Goal: Information Seeking & Learning: Learn about a topic

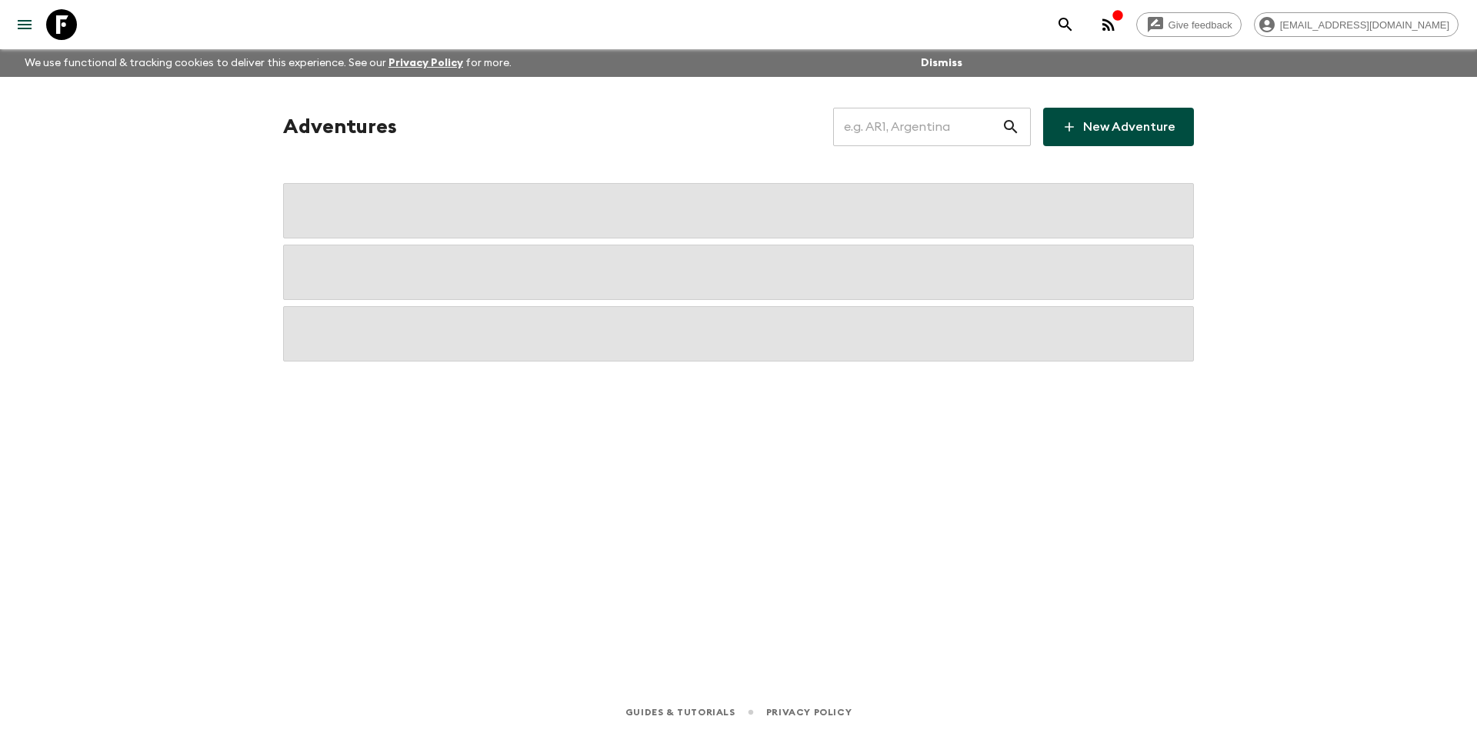
click at [942, 122] on input "text" at bounding box center [917, 126] width 169 height 43
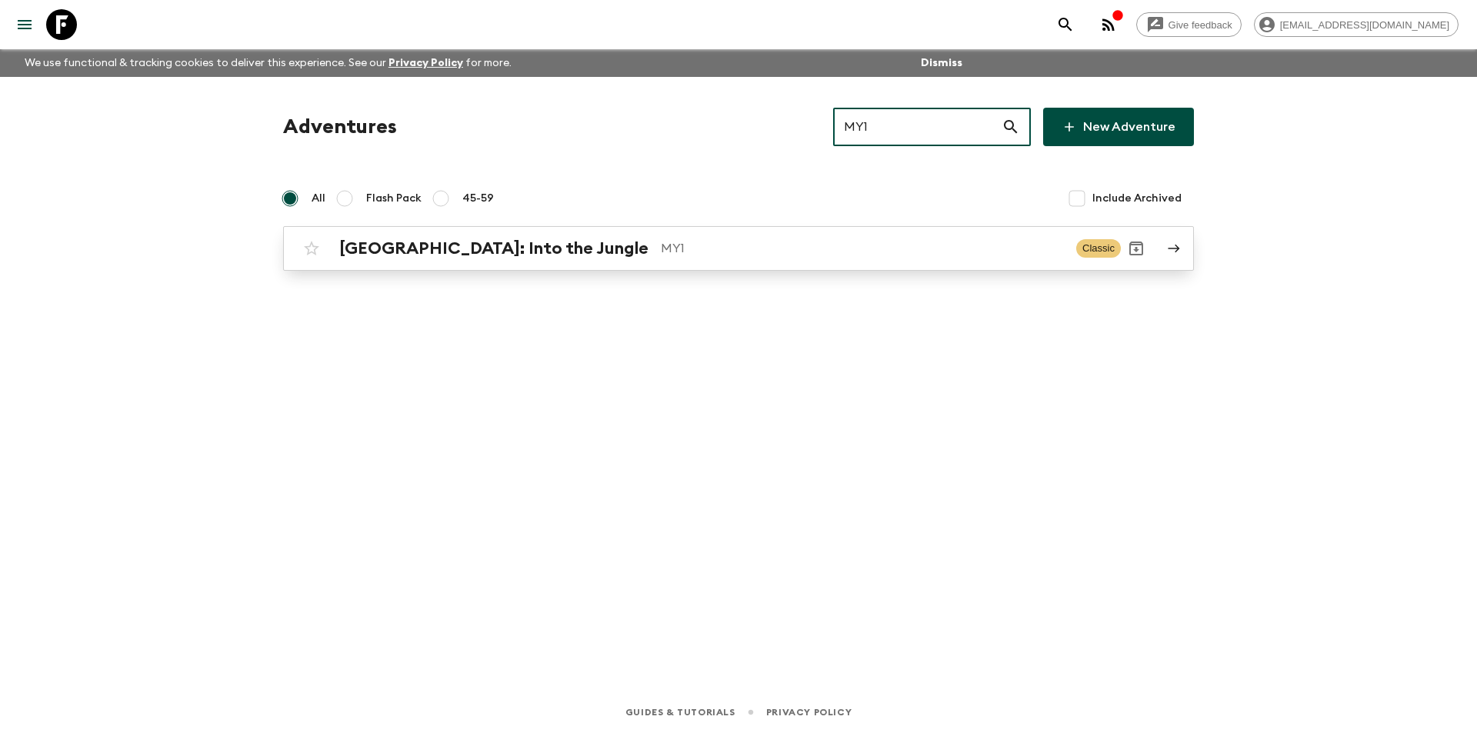
type input "MY1"
click at [661, 255] on p "MY1" at bounding box center [862, 248] width 403 height 18
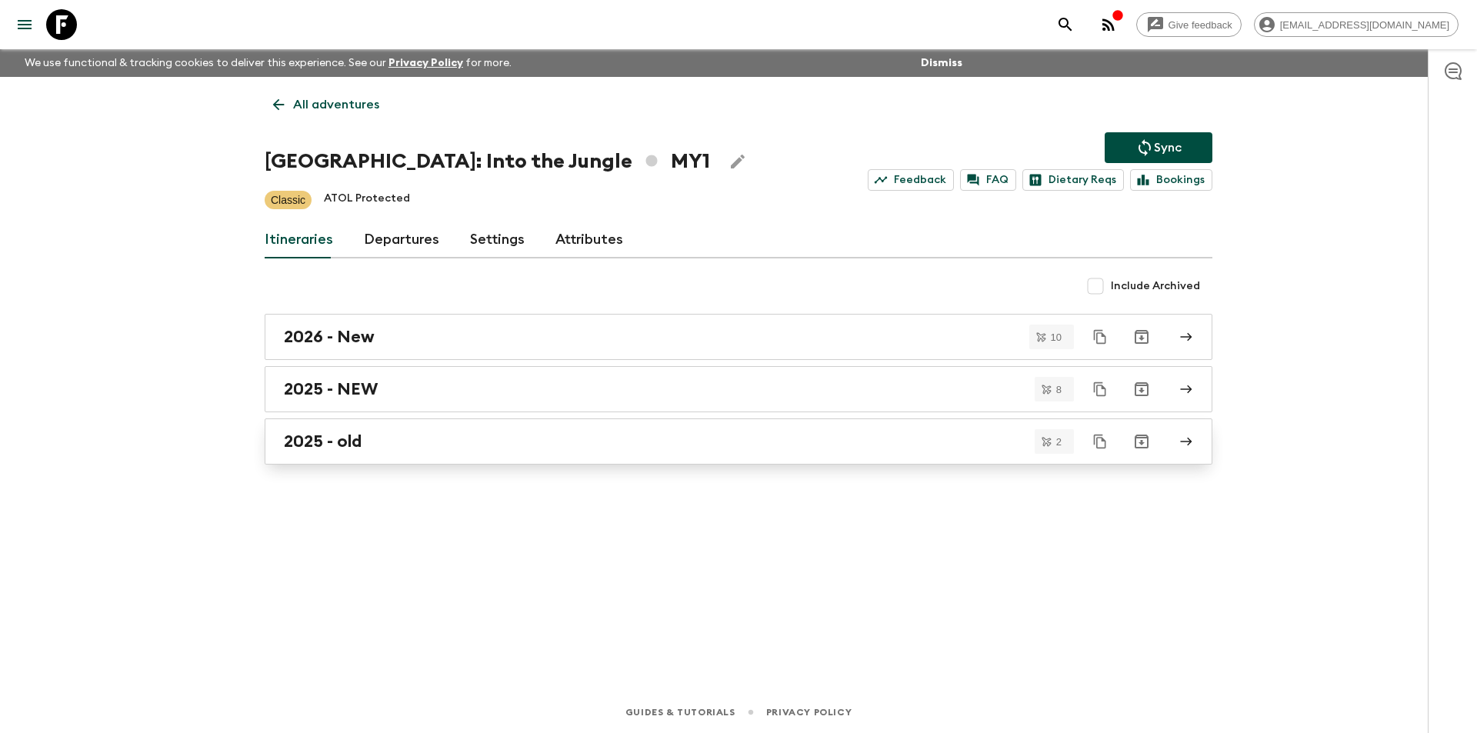
click at [373, 443] on div "2025 - old" at bounding box center [724, 442] width 880 height 20
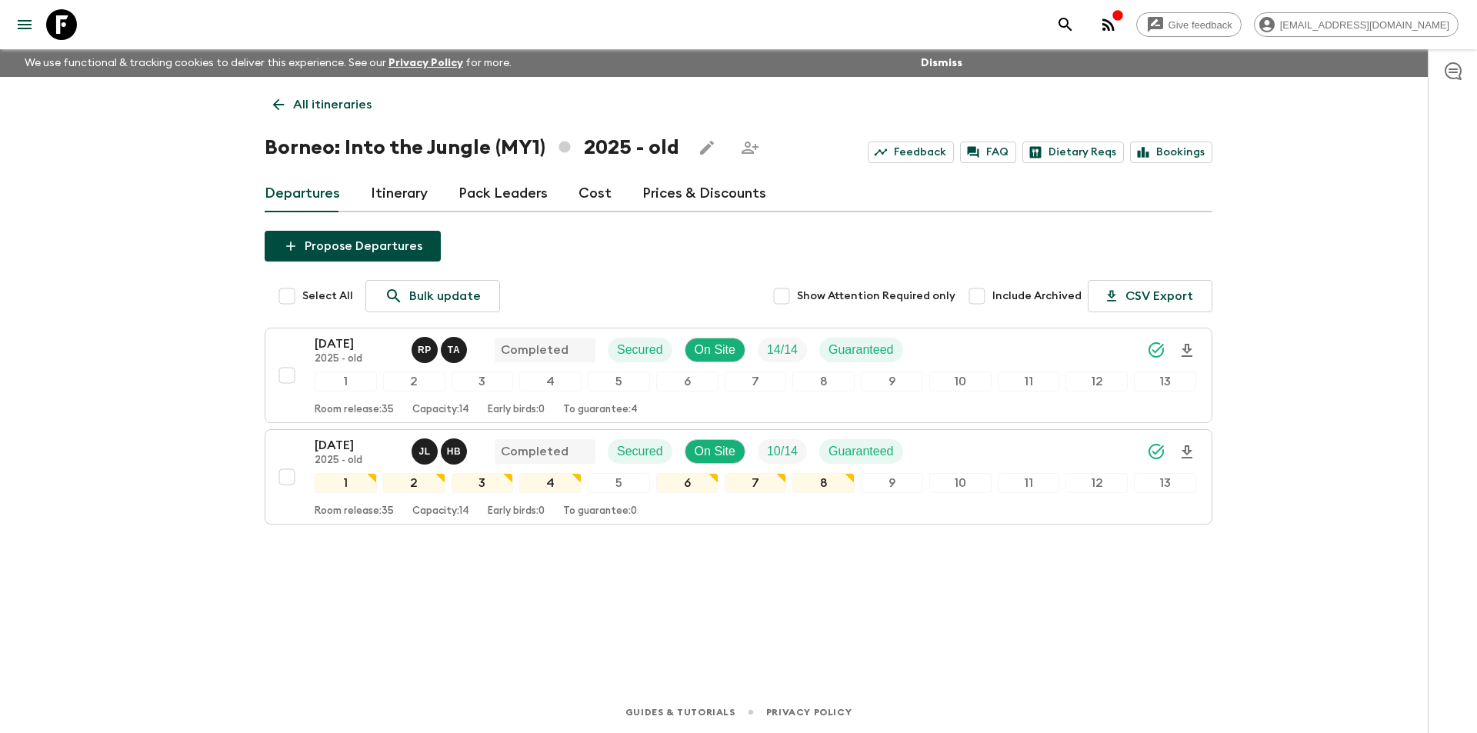
click at [300, 100] on p "All itineraries" at bounding box center [332, 104] width 78 height 18
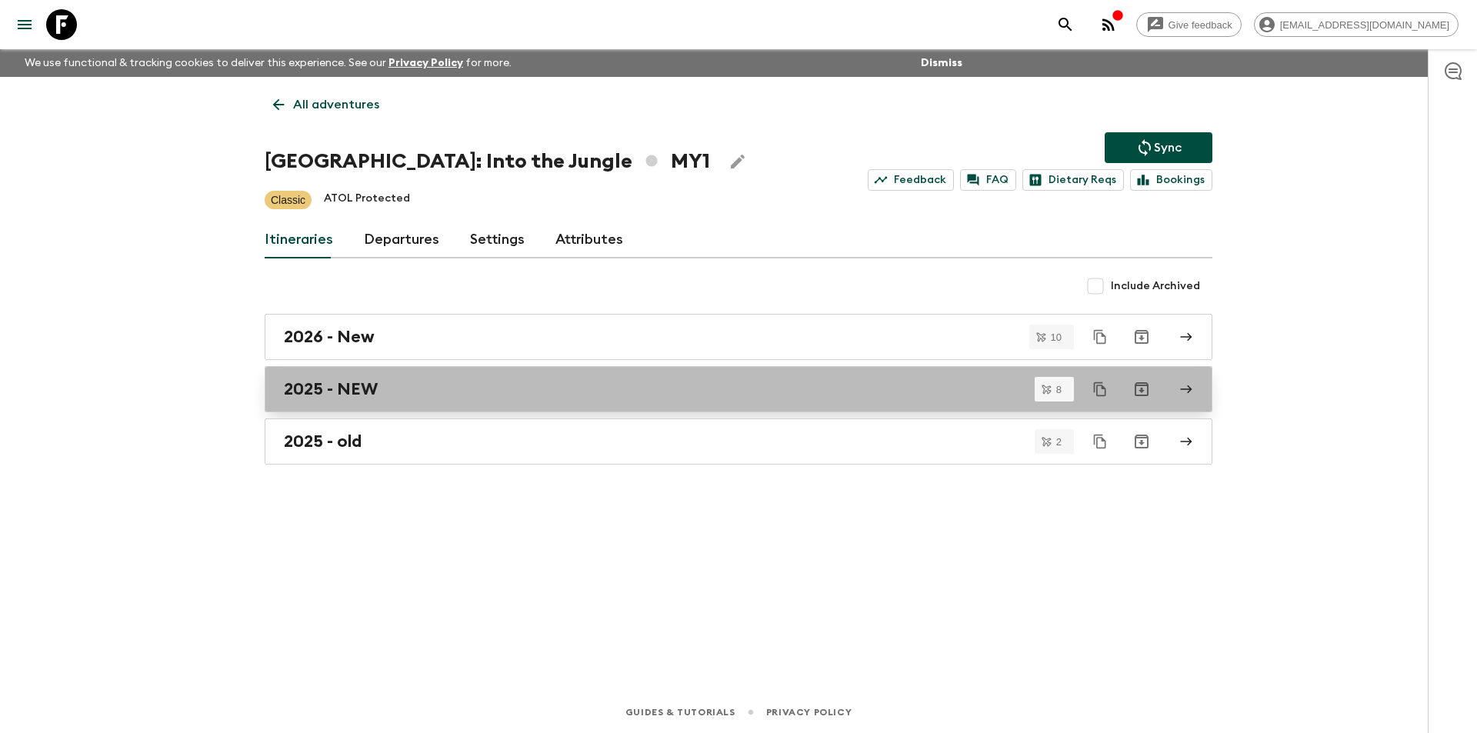
click at [374, 400] on link "2025 - NEW" at bounding box center [739, 389] width 948 height 46
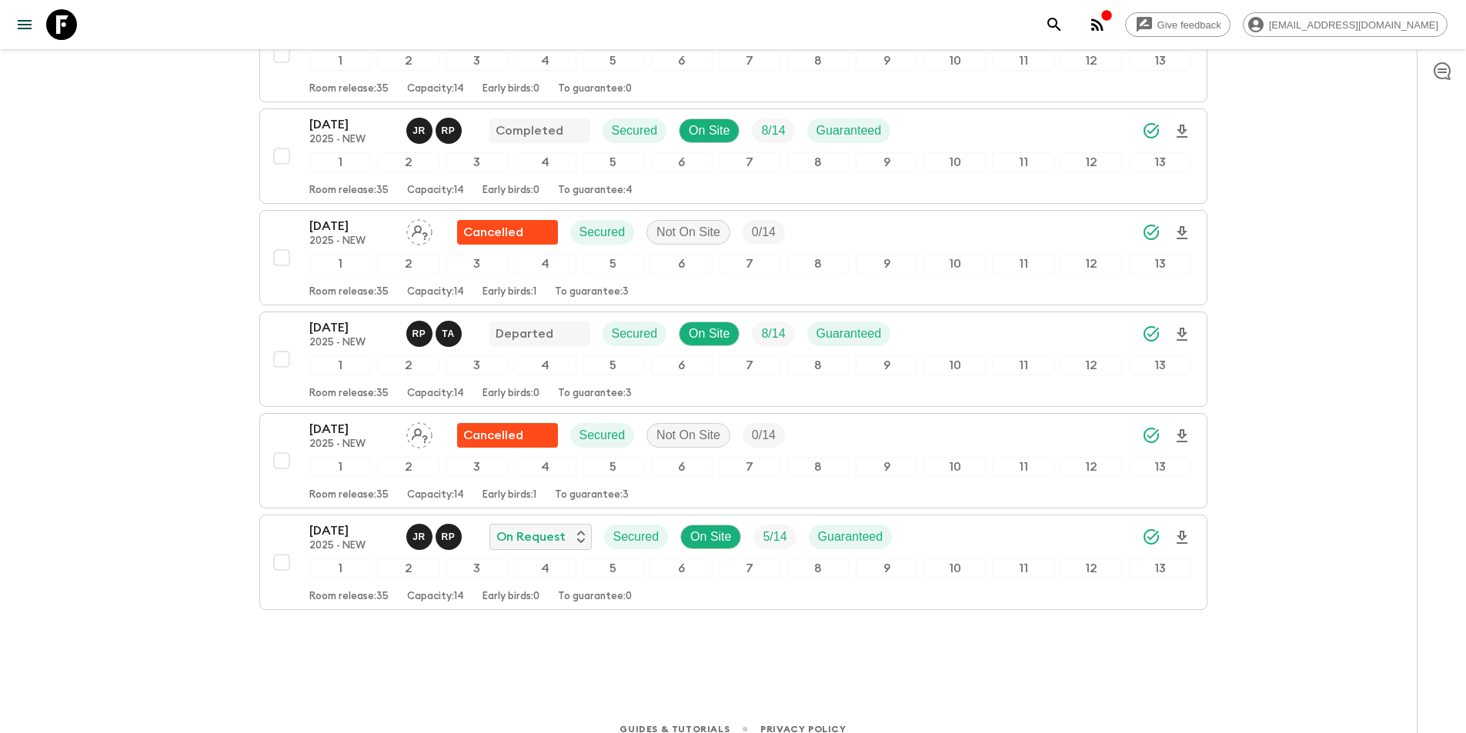
scroll to position [541, 0]
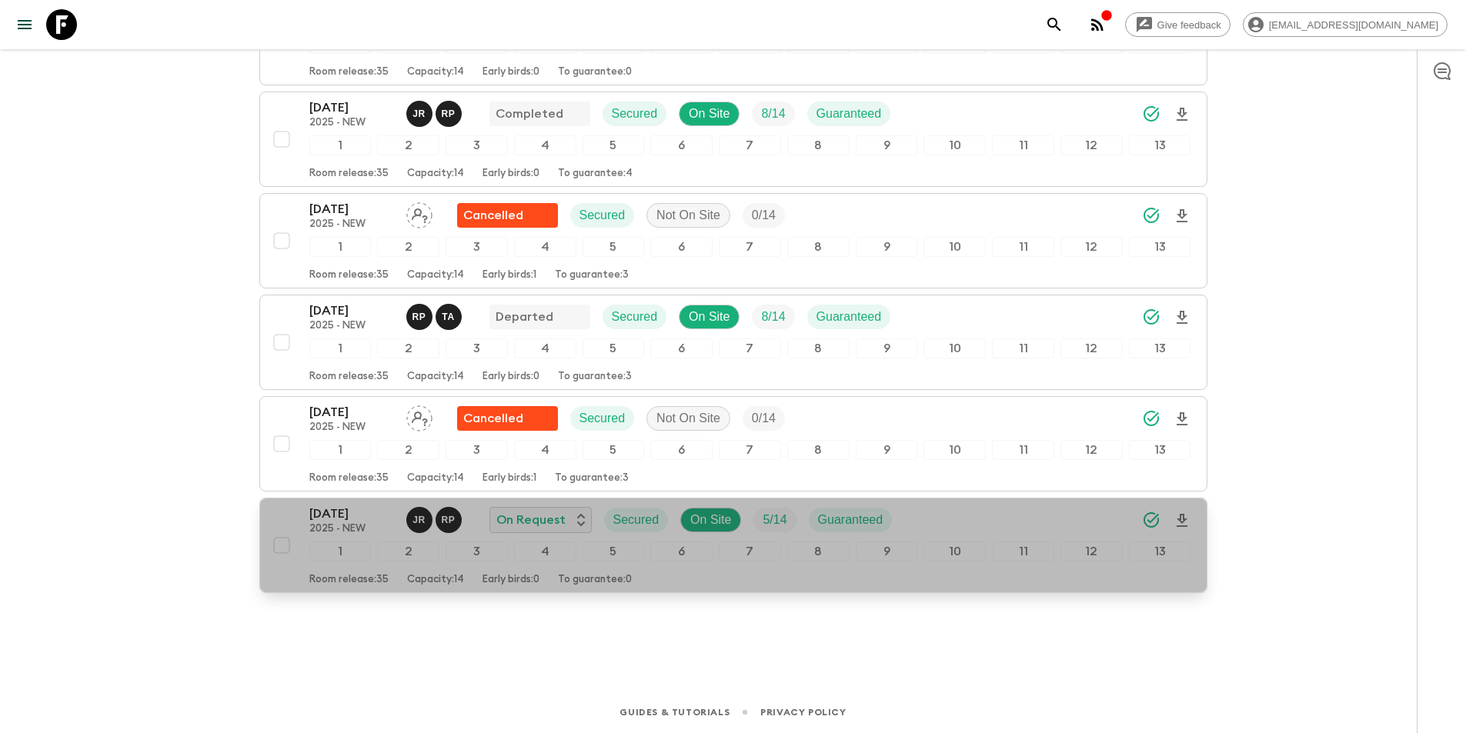
click at [344, 506] on p "[DATE]" at bounding box center [351, 514] width 85 height 18
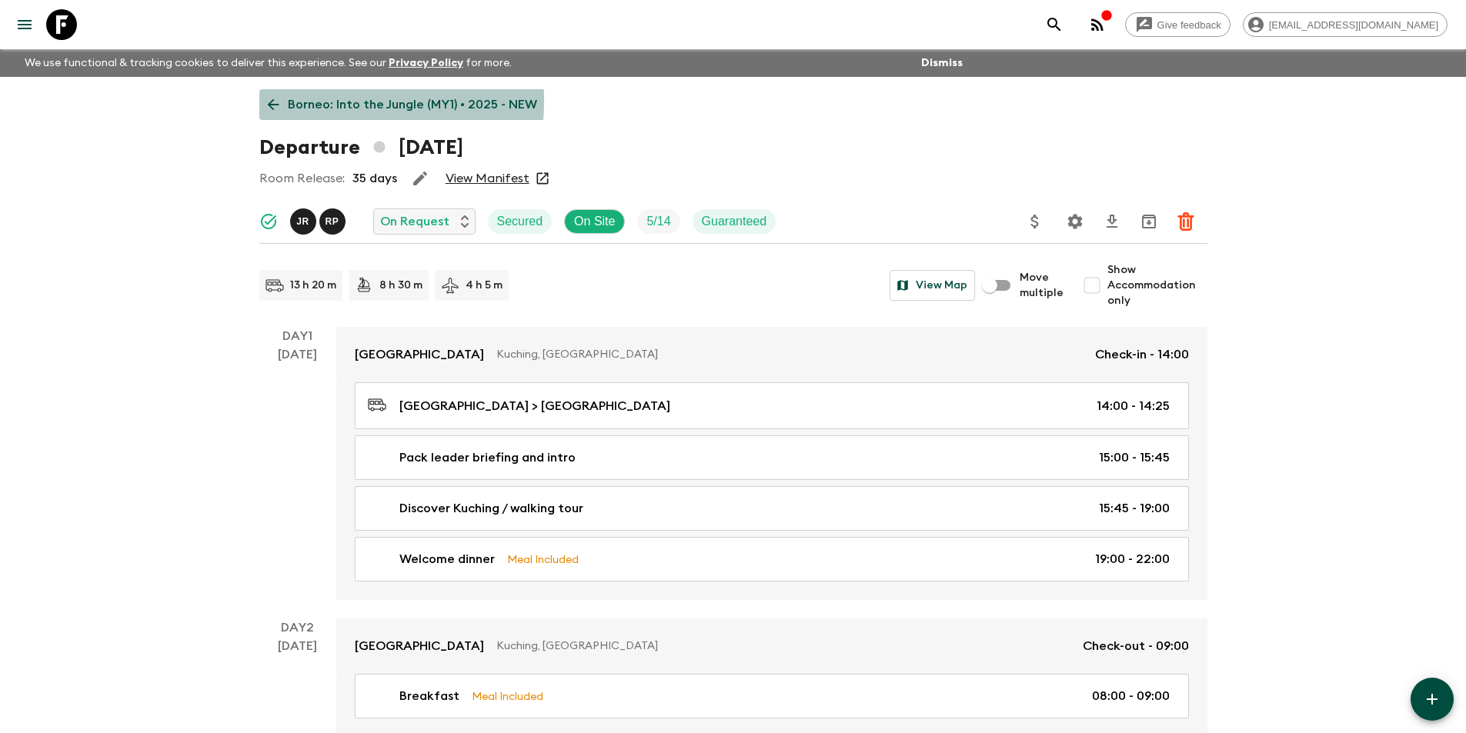
click at [262, 100] on link "Borneo: Into the Jungle (MY1) • 2025 - NEW" at bounding box center [402, 104] width 286 height 31
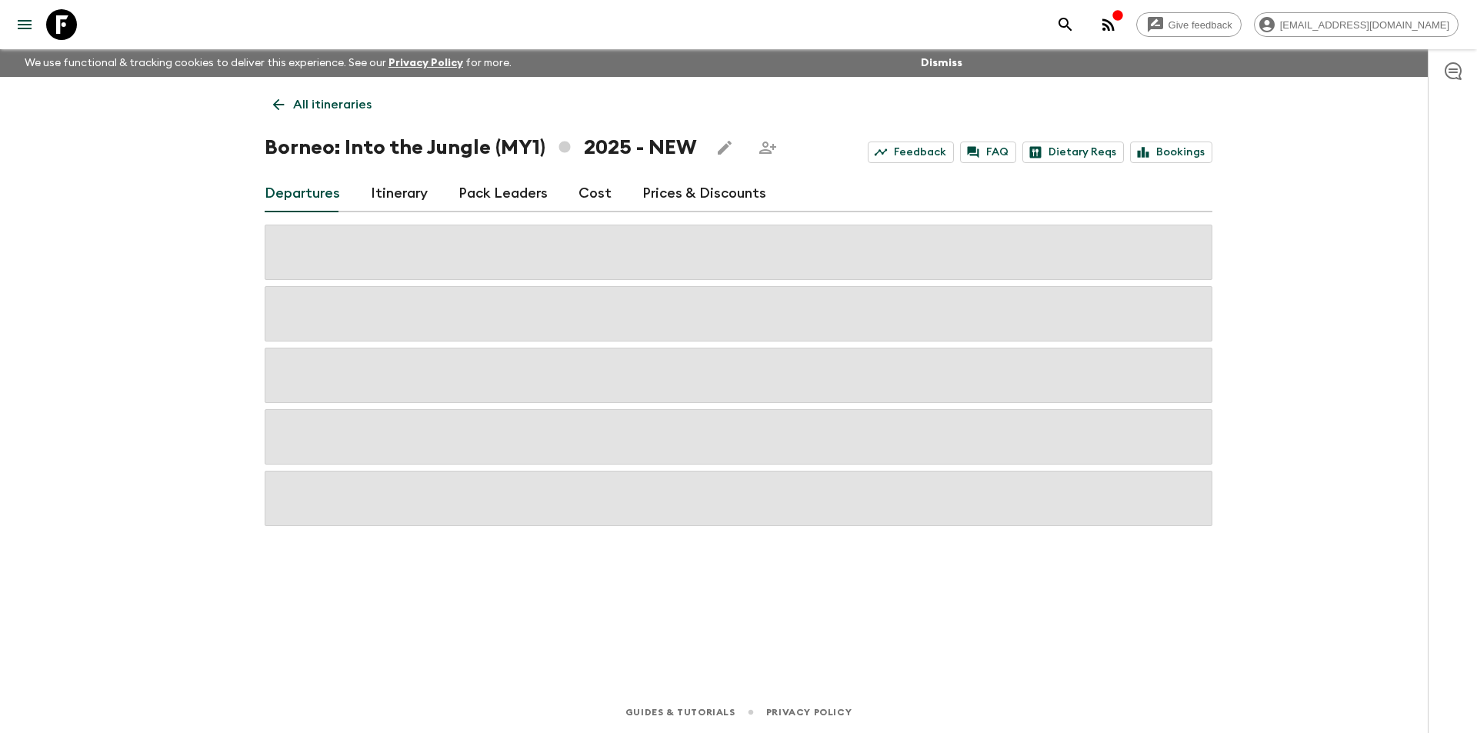
click at [593, 202] on link "Cost" at bounding box center [595, 193] width 33 height 37
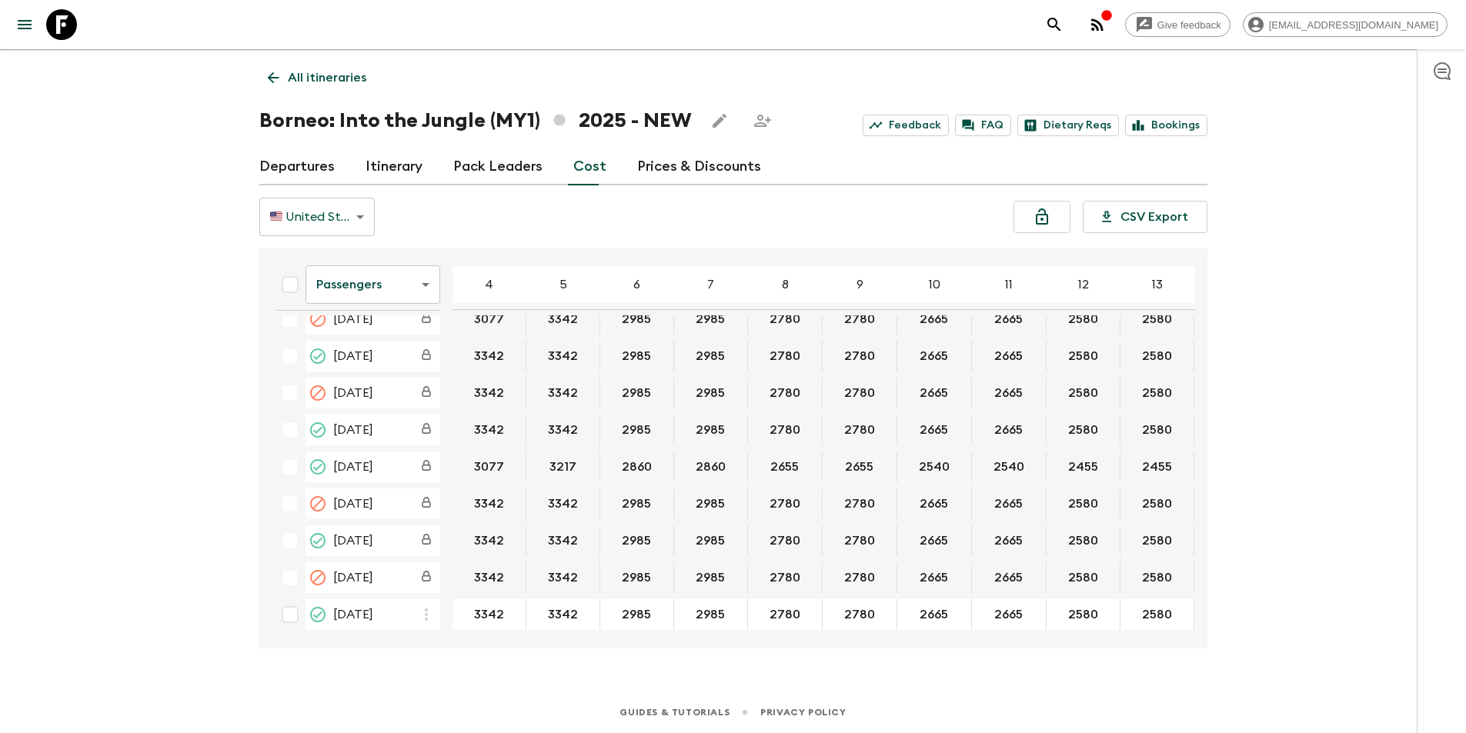
scroll to position [61, 1]
click at [380, 292] on body "Give feedback [EMAIL_ADDRESS][DOMAIN_NAME] We use functional & tracking cookies…" at bounding box center [733, 353] width 1466 height 760
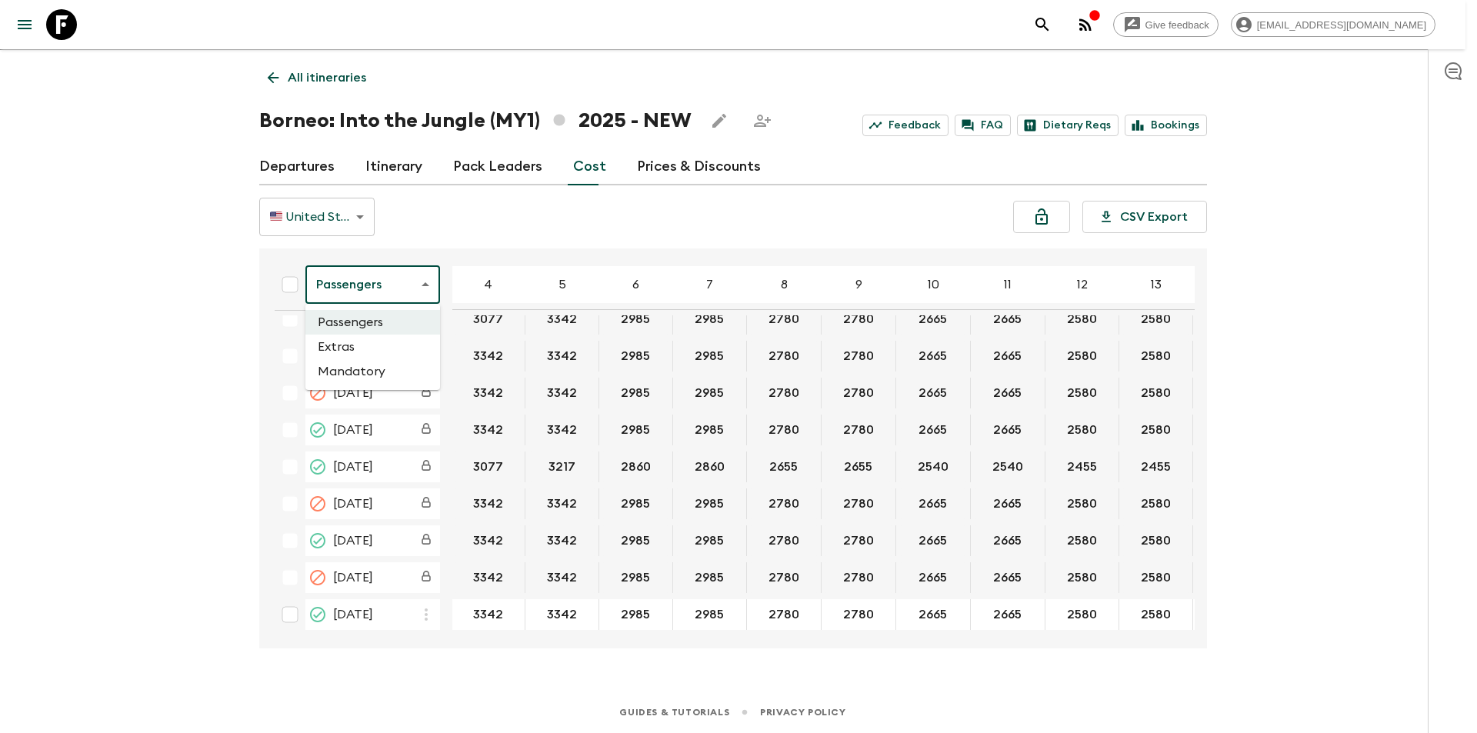
click at [374, 345] on li "Extras" at bounding box center [372, 347] width 135 height 25
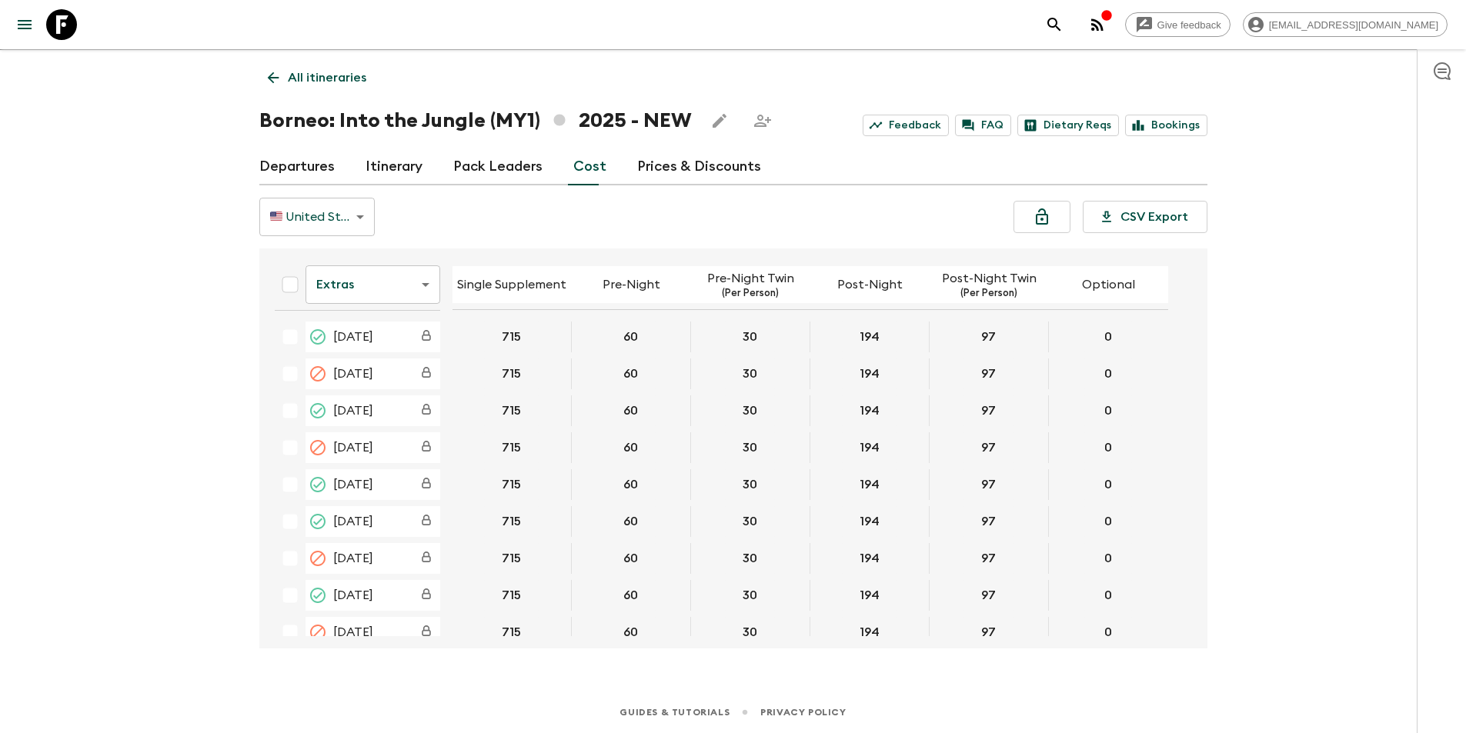
scroll to position [55, 0]
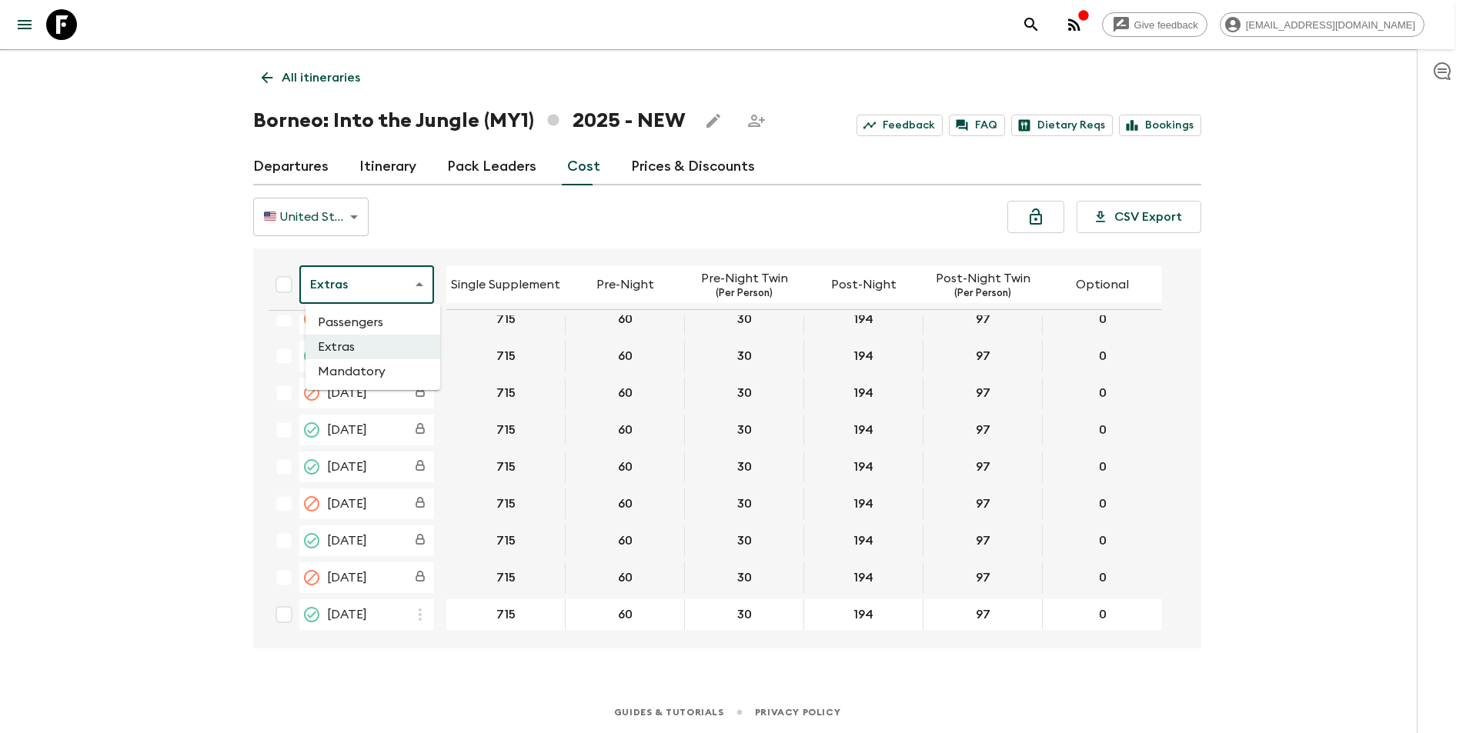
click at [373, 282] on body "Give feedback [EMAIL_ADDRESS][DOMAIN_NAME] We use functional & tracking cookies…" at bounding box center [733, 353] width 1466 height 760
click at [368, 372] on li "Mandatory" at bounding box center [372, 371] width 135 height 25
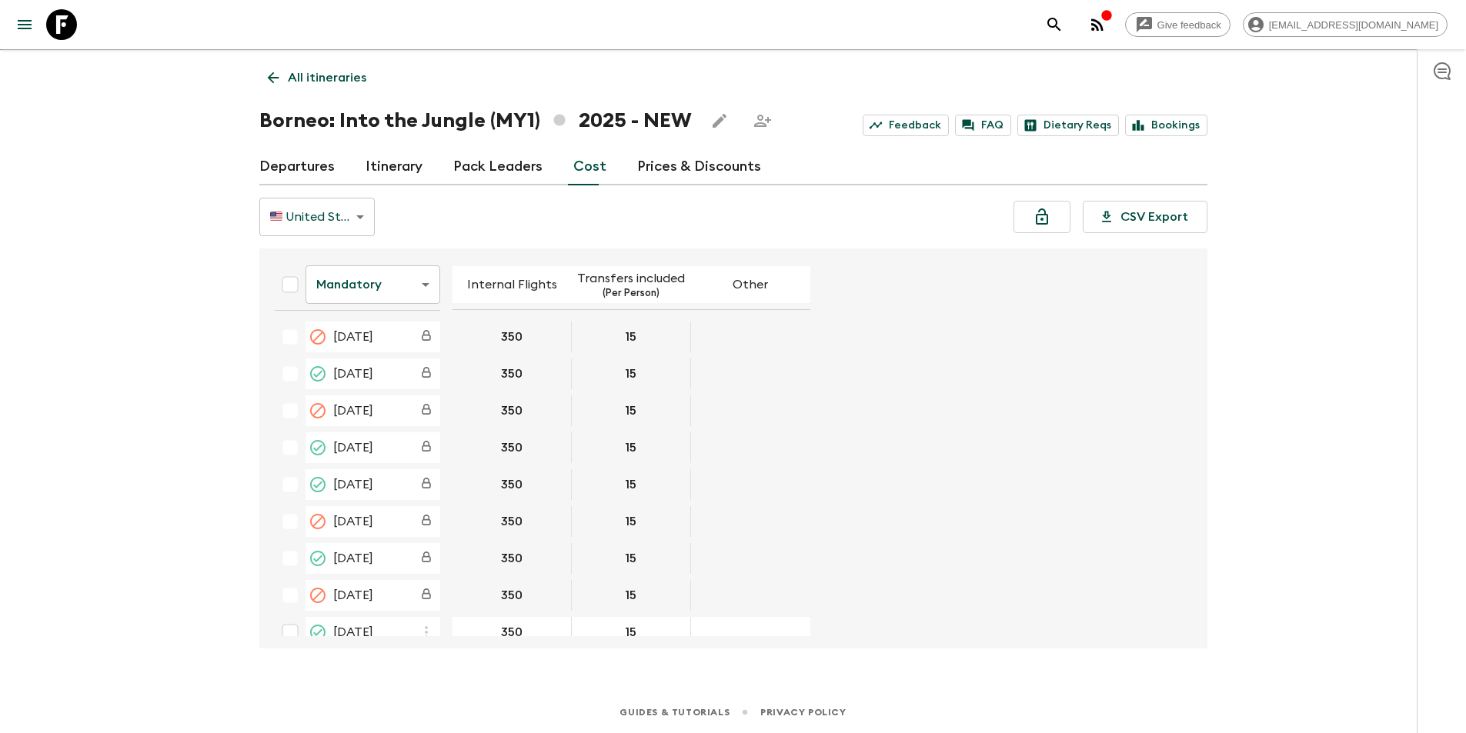
scroll to position [55, 0]
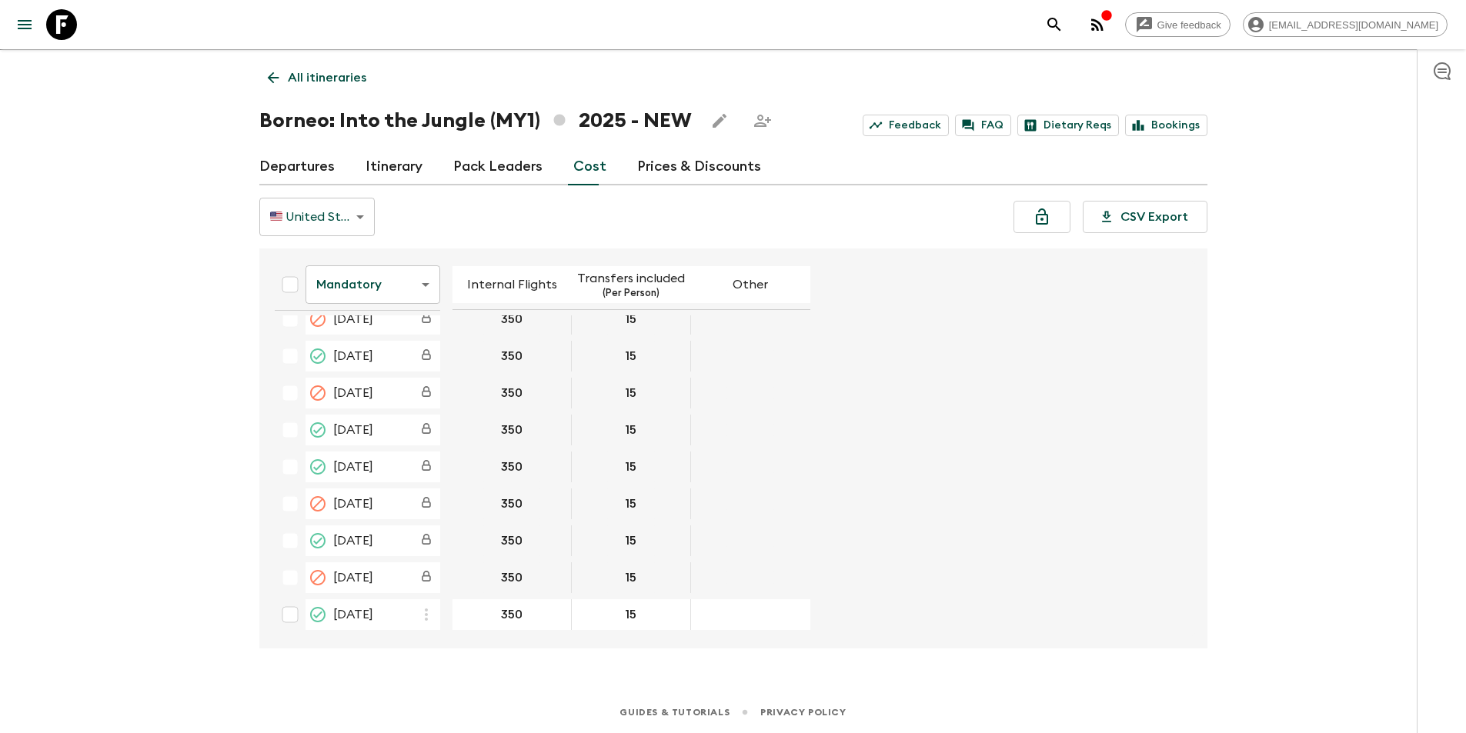
click at [285, 74] on link "All itineraries" at bounding box center [316, 77] width 115 height 31
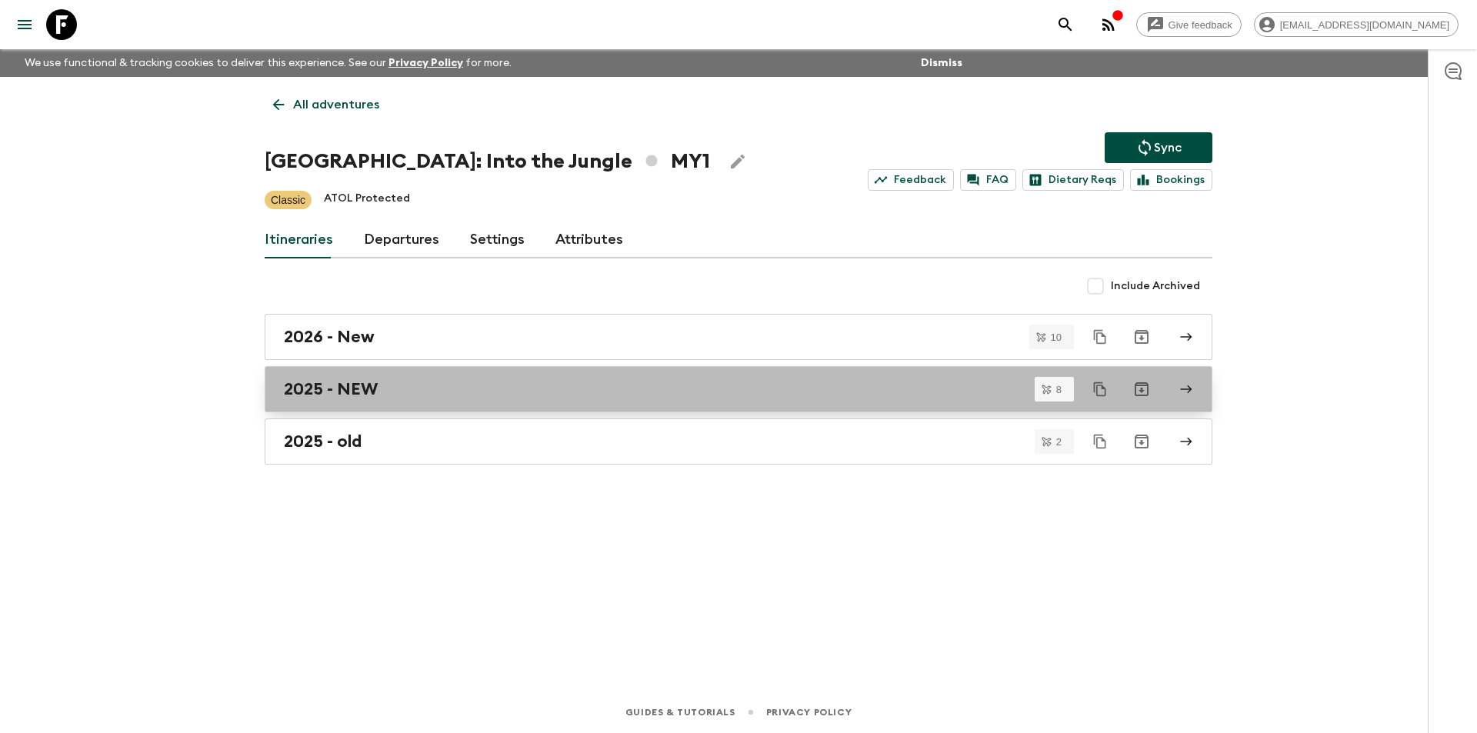
click at [436, 400] on link "2025 - NEW" at bounding box center [739, 389] width 948 height 46
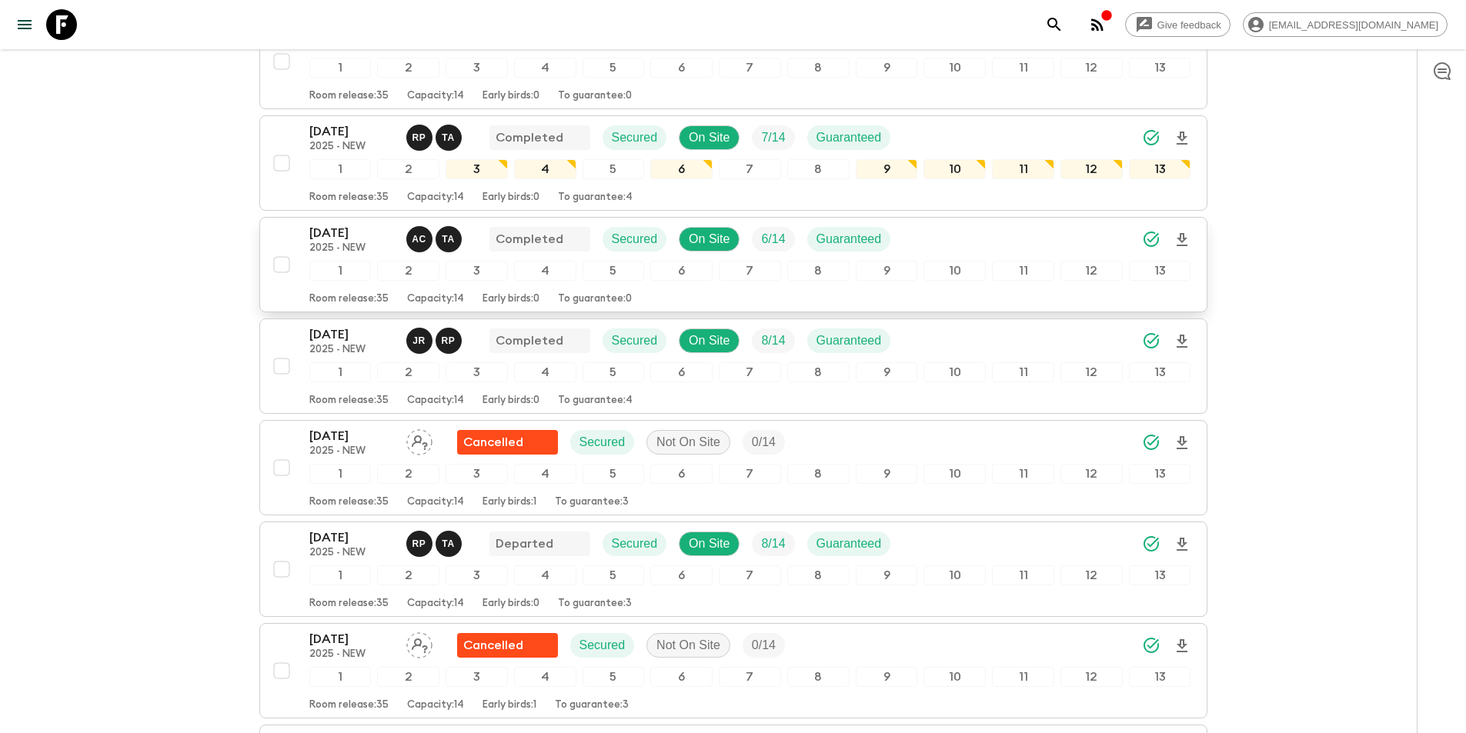
scroll to position [385, 0]
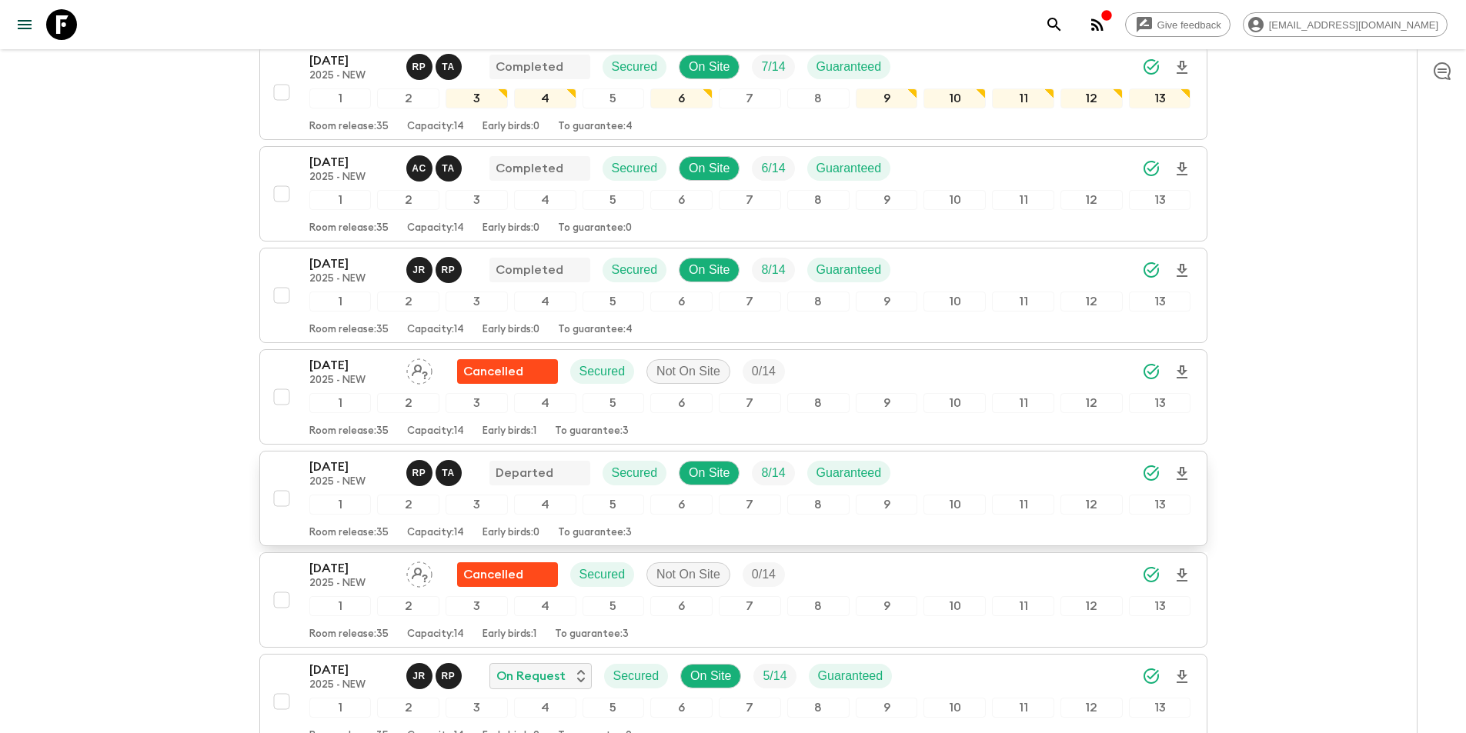
click at [328, 484] on p "2025 - NEW" at bounding box center [351, 482] width 85 height 12
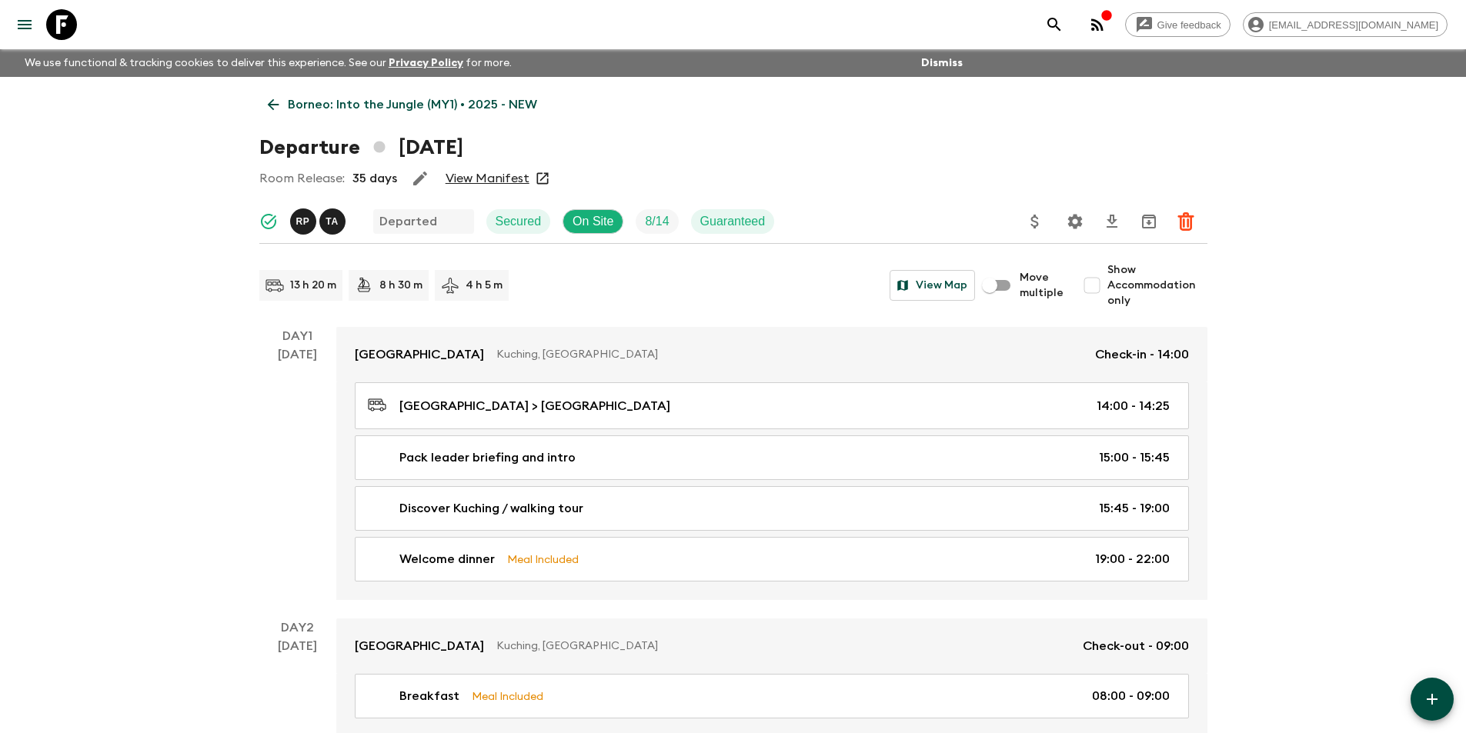
click at [73, 28] on icon at bounding box center [61, 24] width 31 height 31
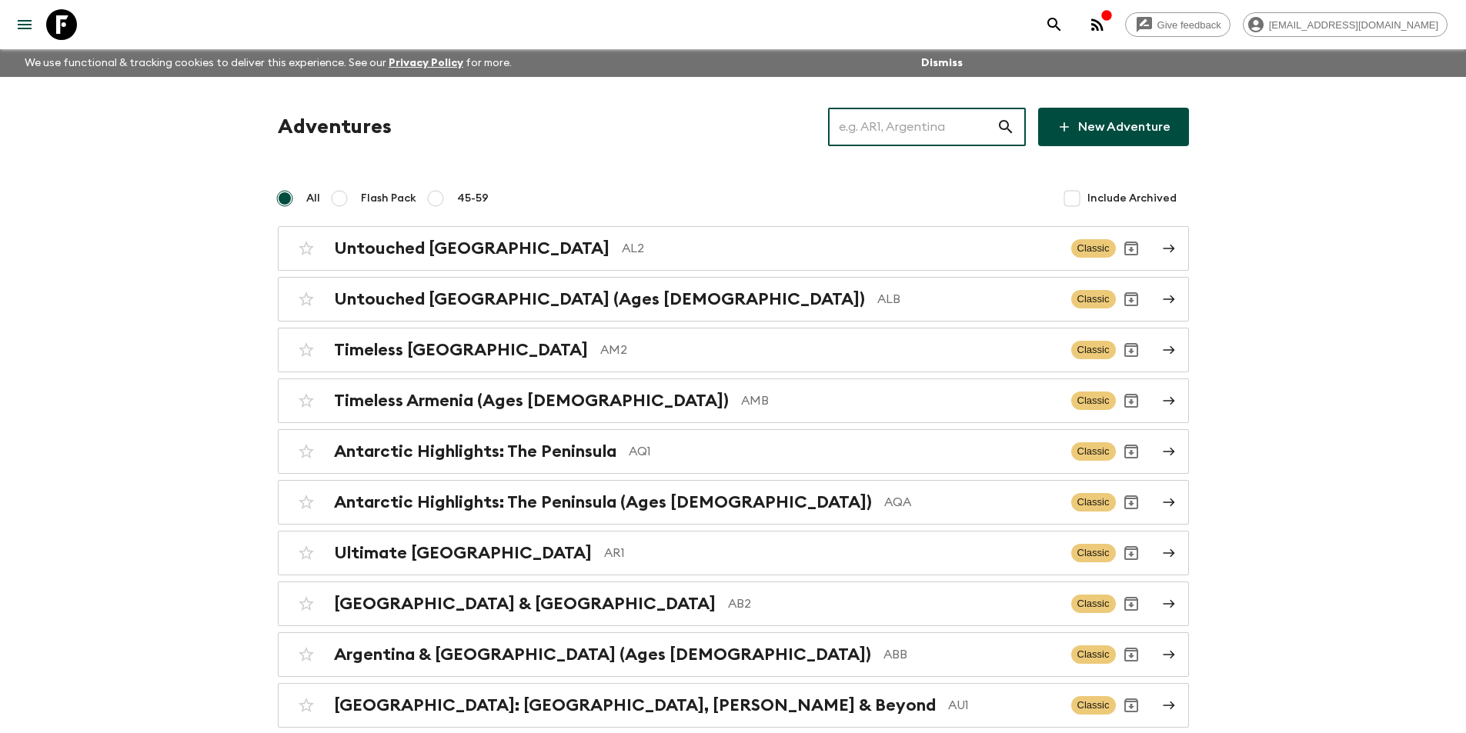
click at [956, 130] on input "text" at bounding box center [912, 126] width 169 height 43
type input "n"
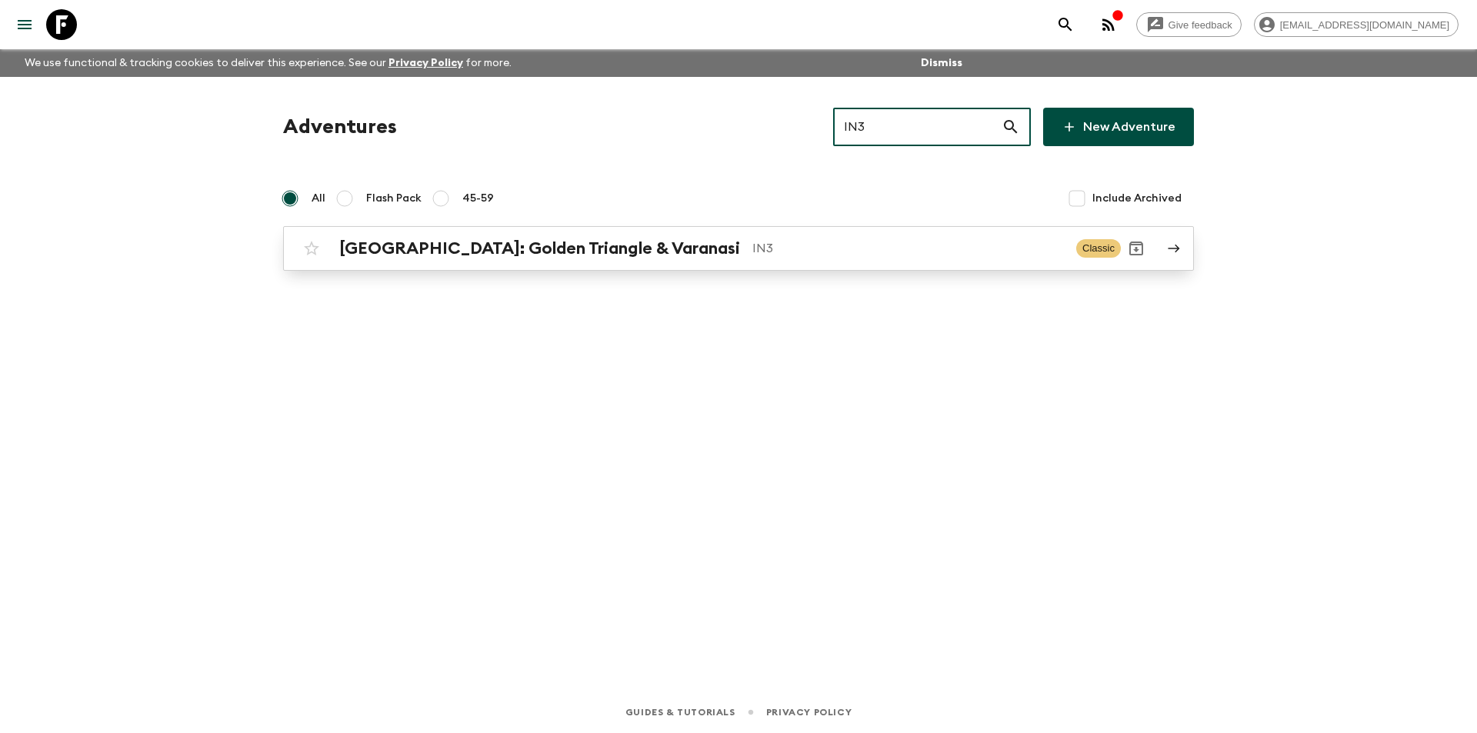
type input "IN3"
click at [811, 239] on p "IN3" at bounding box center [909, 248] width 312 height 18
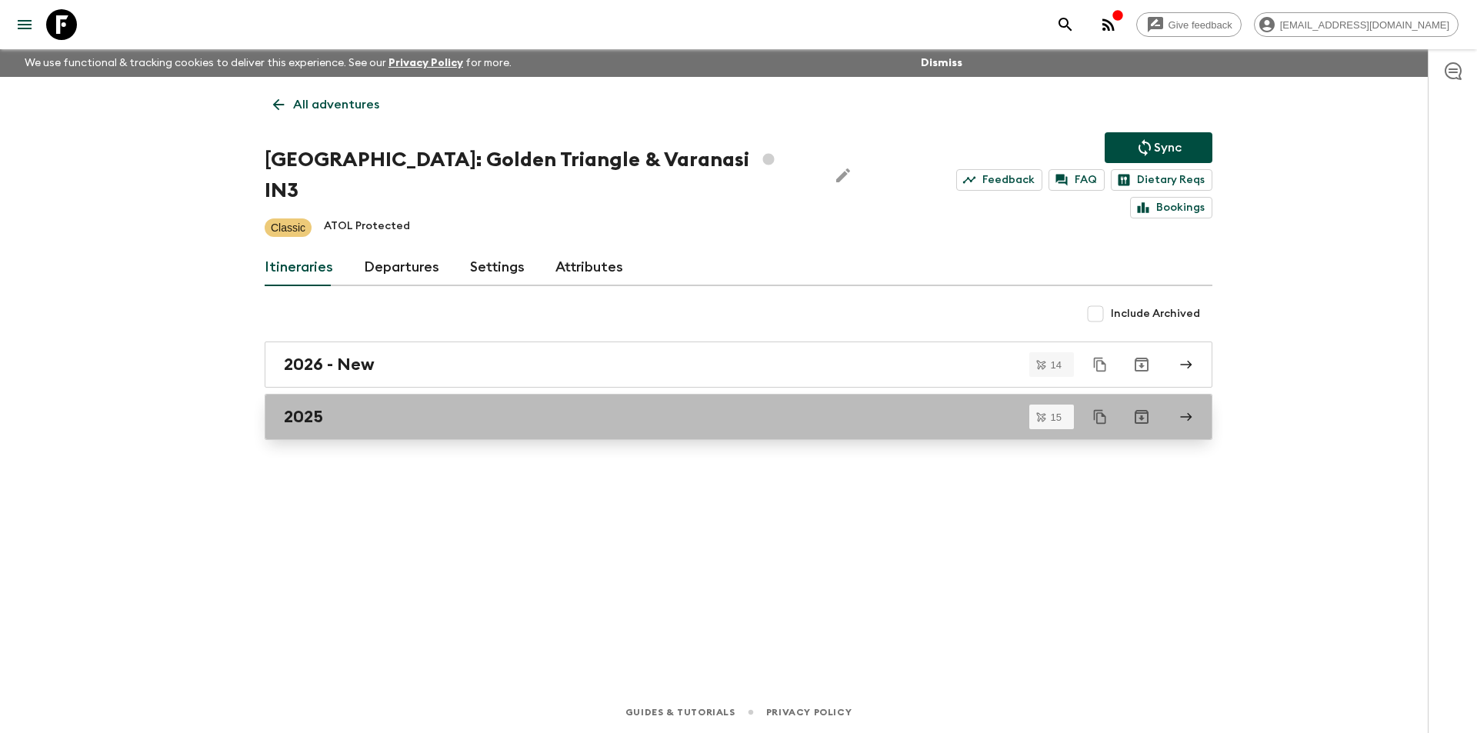
click at [546, 407] on div "2025" at bounding box center [724, 417] width 880 height 20
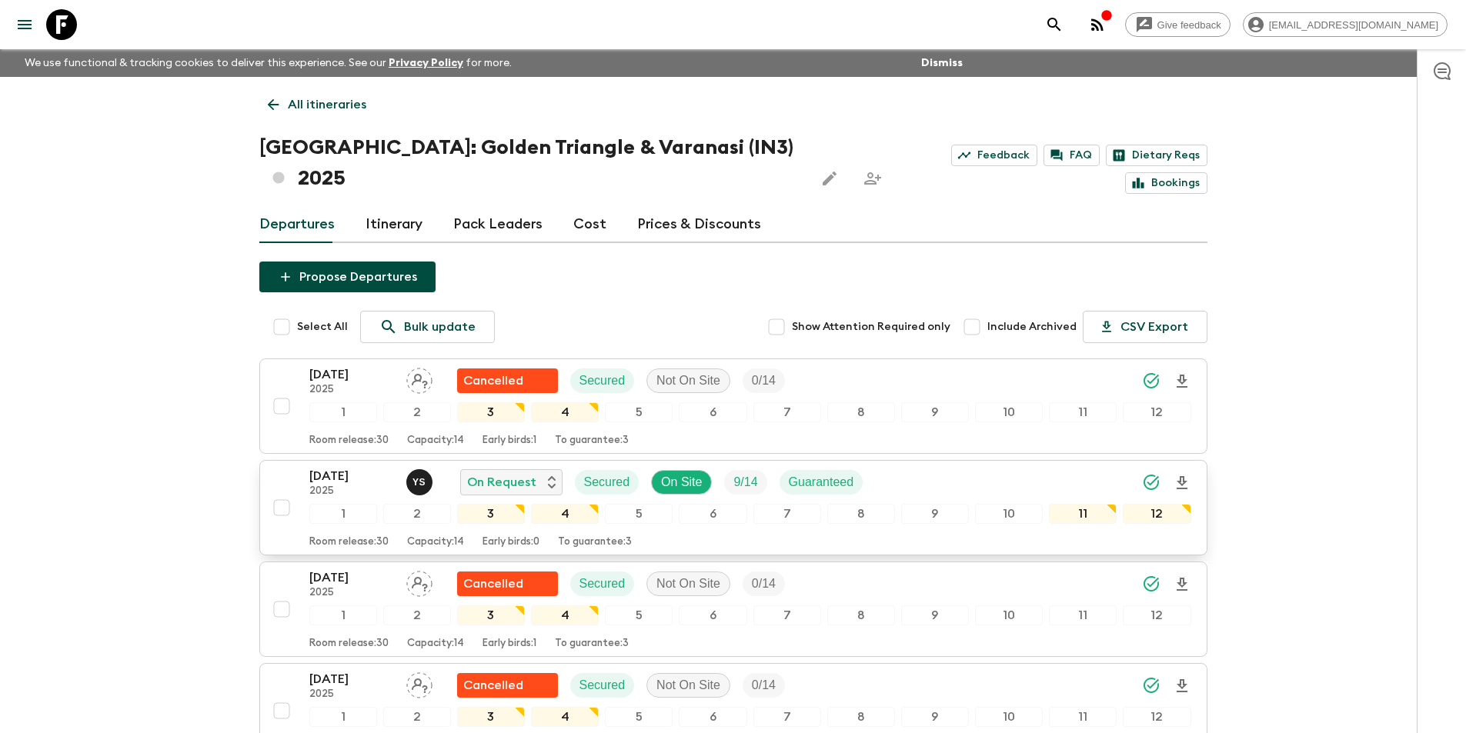
click at [347, 486] on p "2025" at bounding box center [351, 492] width 85 height 12
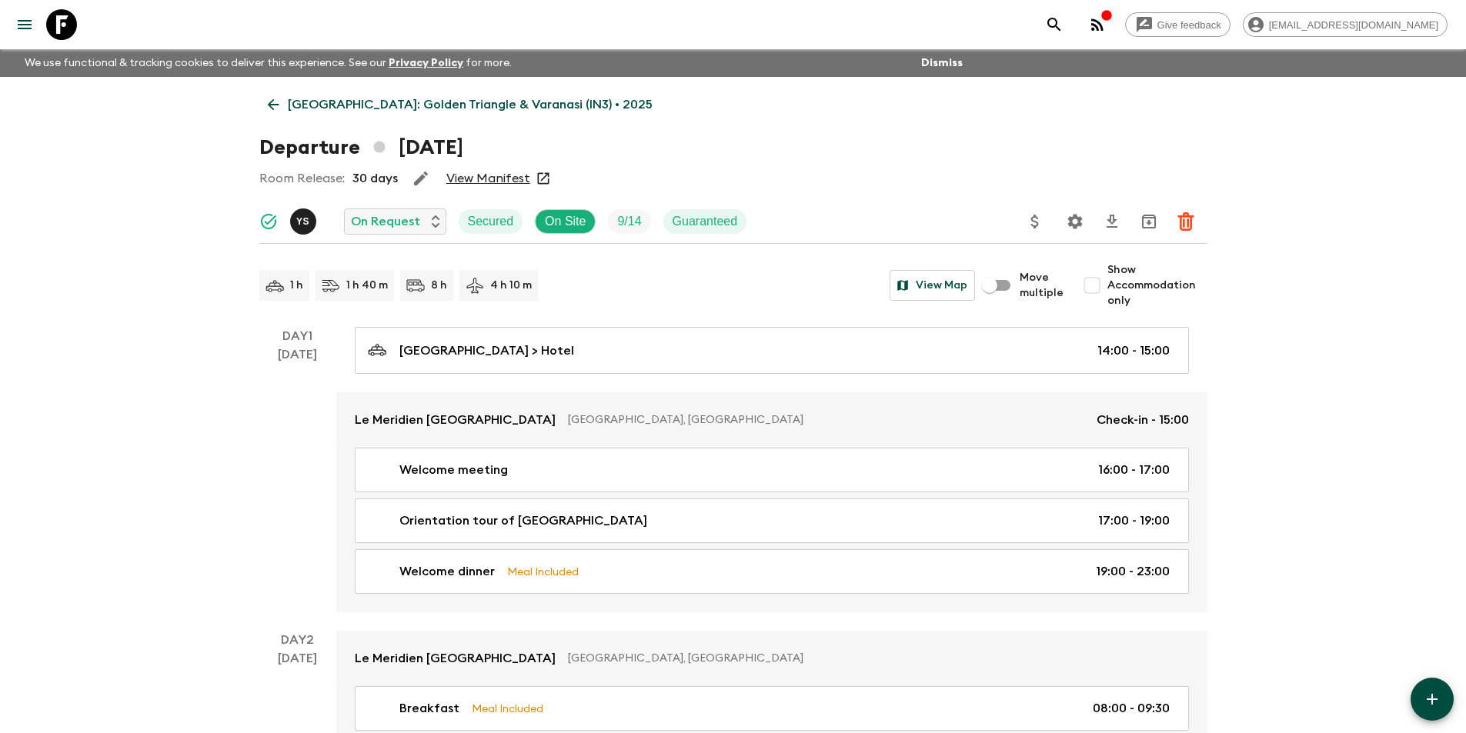
click at [264, 114] on link "[GEOGRAPHIC_DATA]: Golden Triangle & Varanasi (IN3) • 2025" at bounding box center [460, 104] width 402 height 31
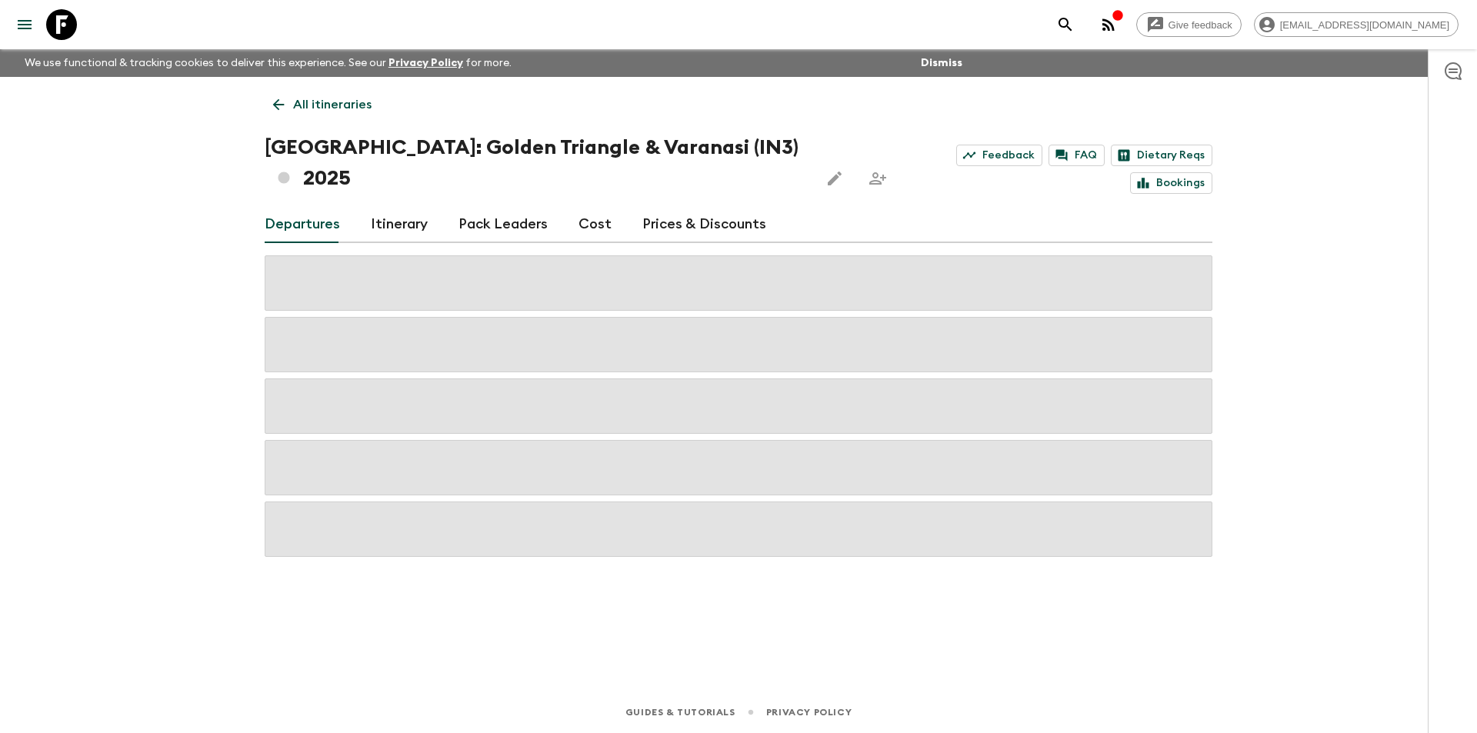
click at [606, 206] on div "Departures Itinerary Pack Leaders Cost Prices & Discounts" at bounding box center [739, 224] width 948 height 37
click at [587, 206] on link "Cost" at bounding box center [595, 224] width 33 height 37
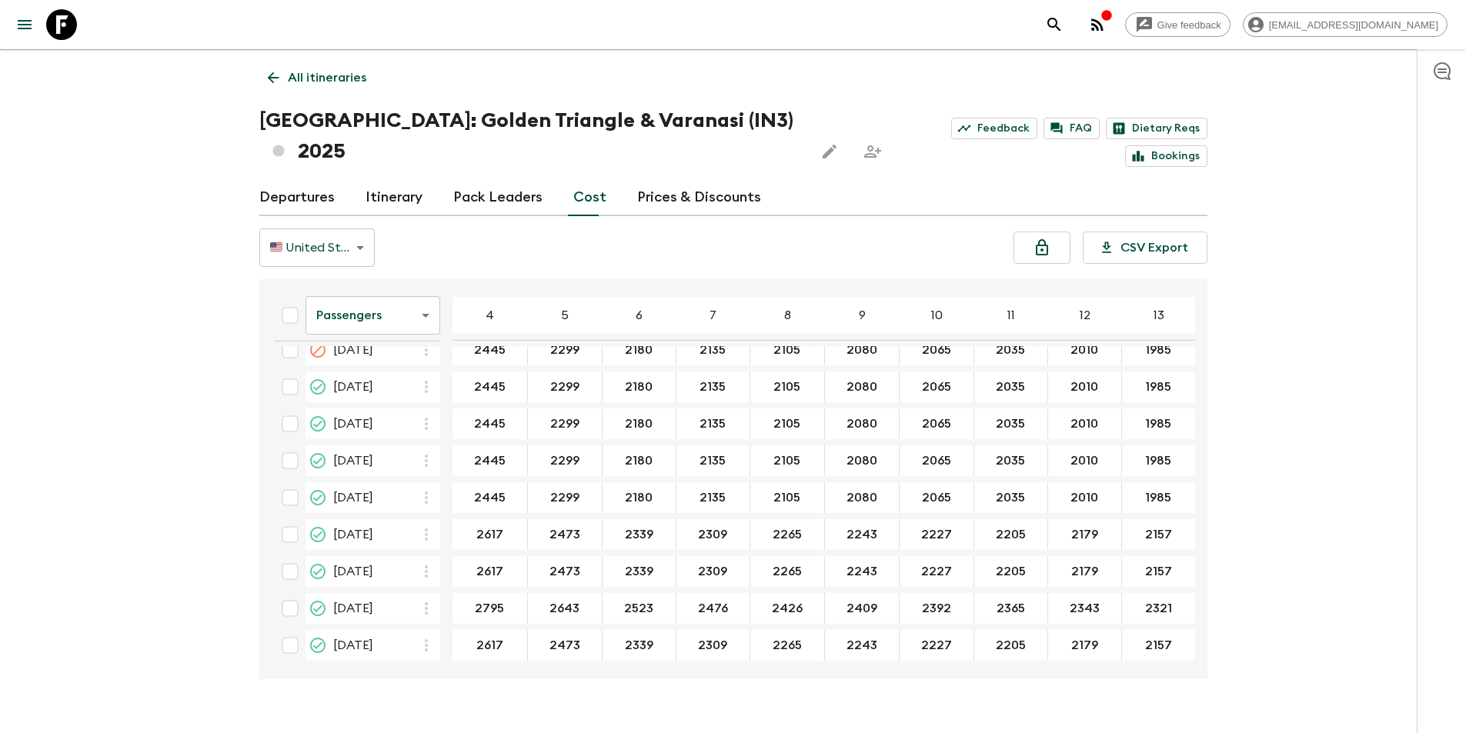
scroll to position [267, 0]
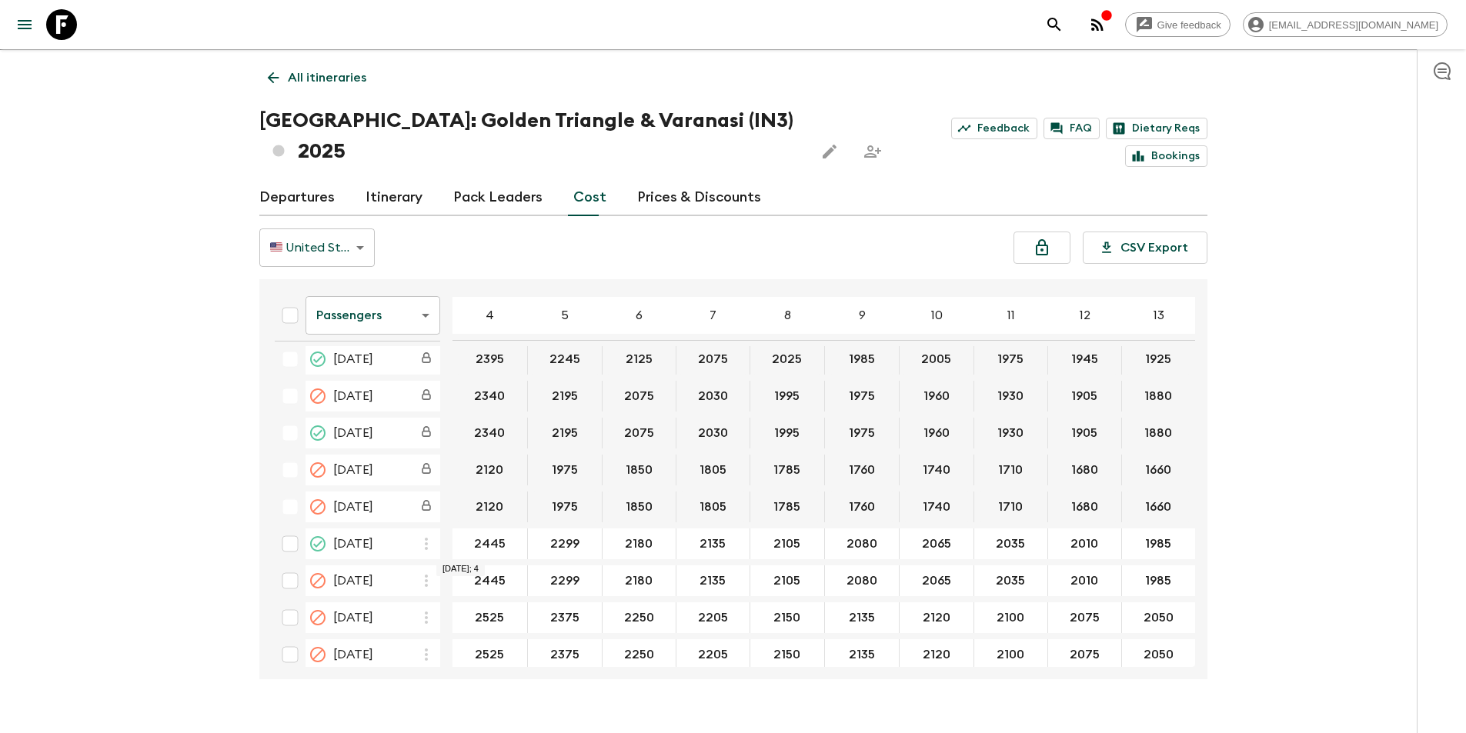
click at [185, 439] on div "Give feedback [EMAIL_ADDRESS][DOMAIN_NAME] We use functional & tracking cookies…" at bounding box center [733, 368] width 1466 height 791
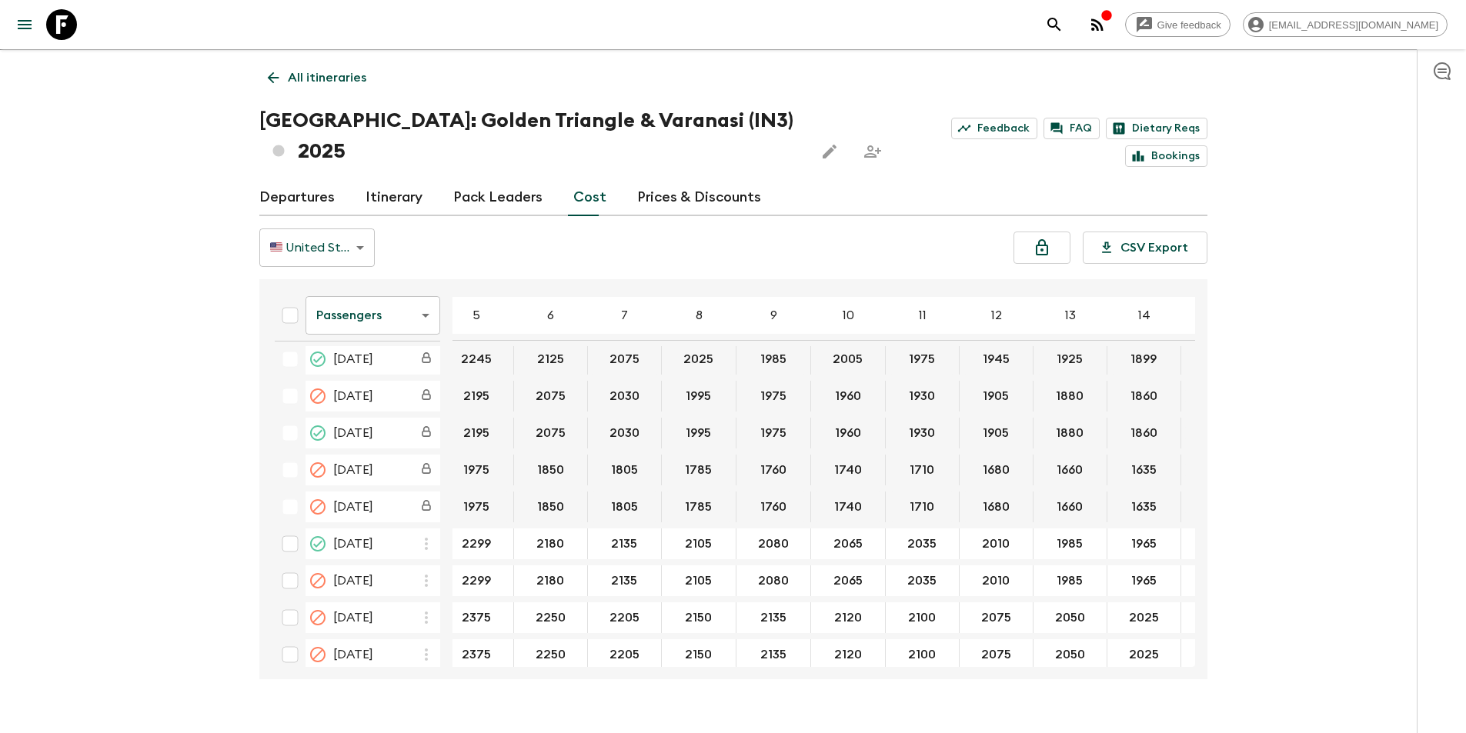
scroll to position [267, 105]
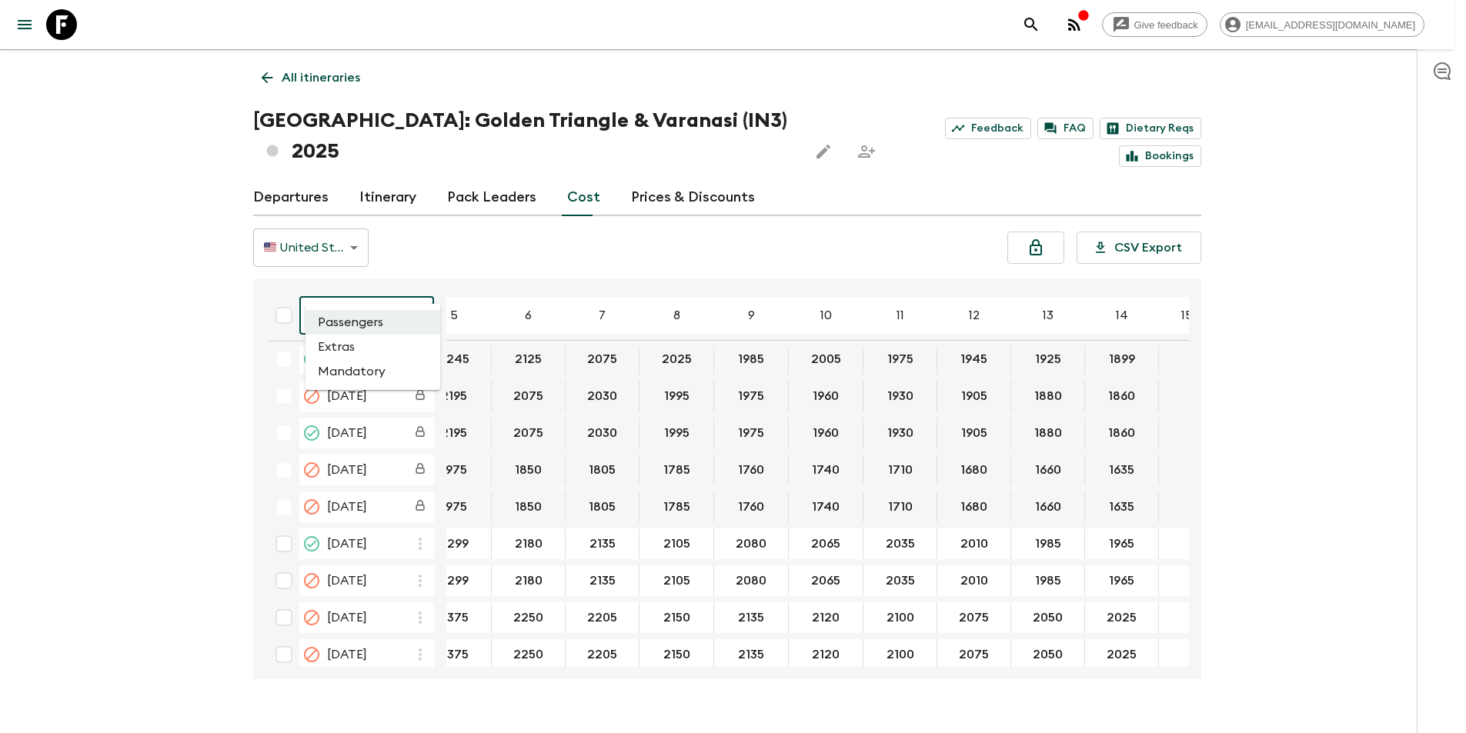
click at [381, 291] on body "Give feedback [EMAIL_ADDRESS][DOMAIN_NAME] We use functional & tracking cookies…" at bounding box center [733, 368] width 1466 height 791
click at [368, 351] on li "Extras" at bounding box center [372, 347] width 135 height 25
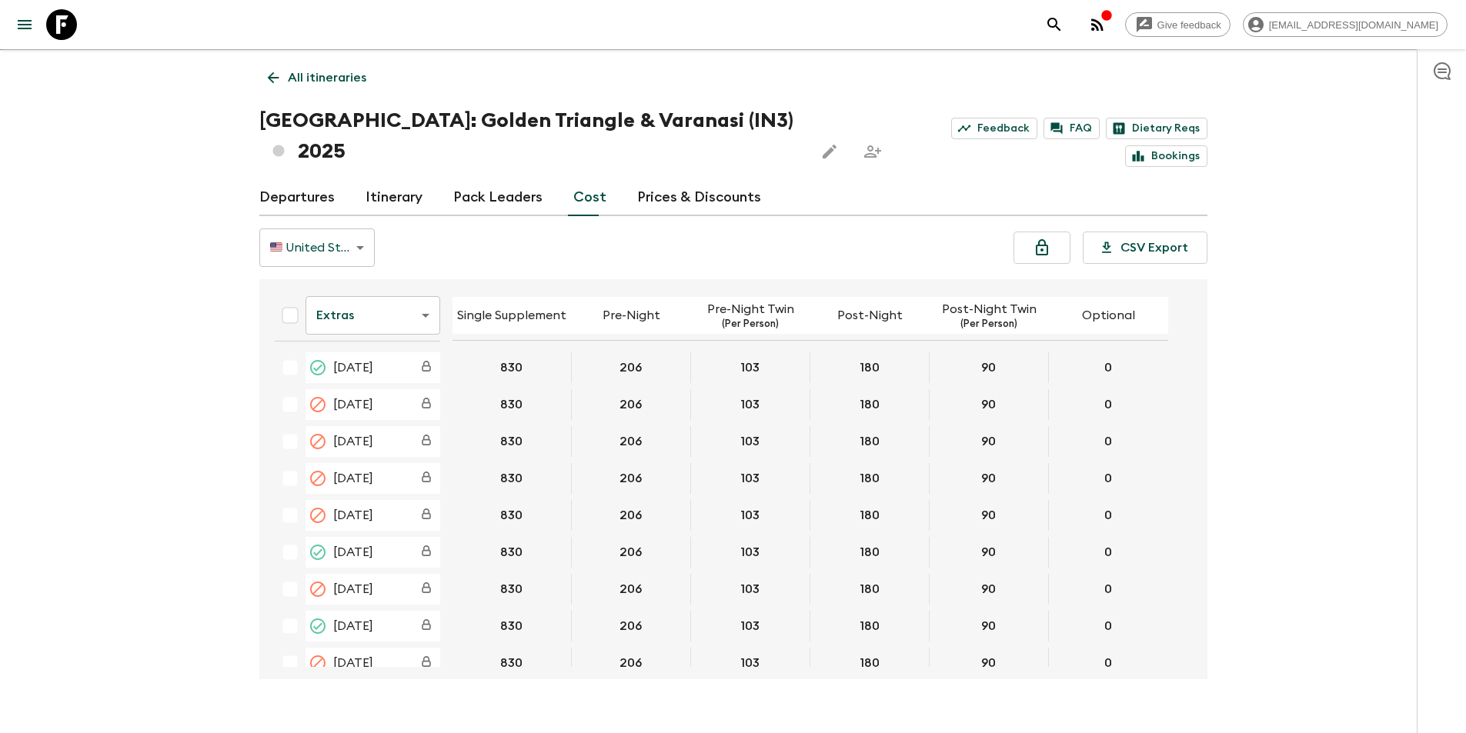
scroll to position [385, 0]
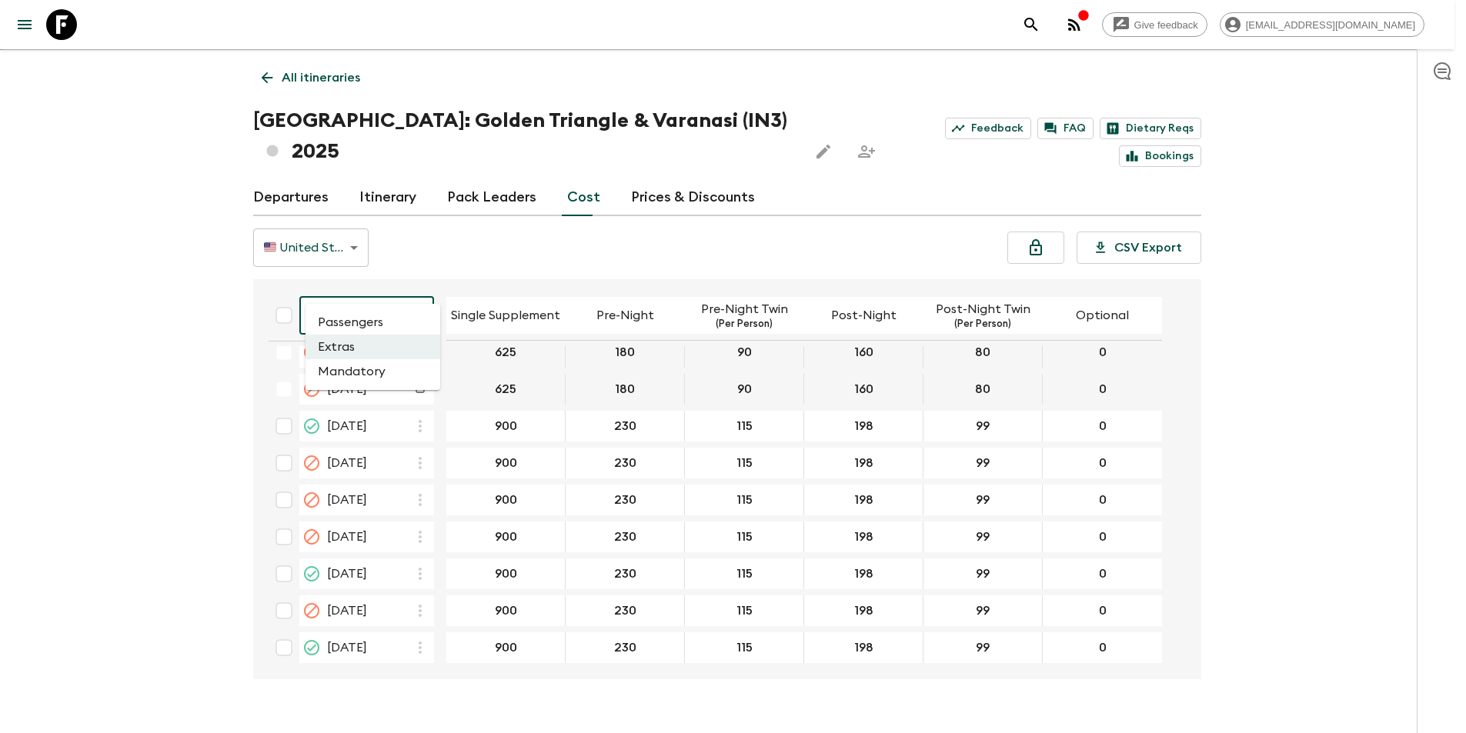
click at [322, 282] on body "Give feedback [EMAIL_ADDRESS][DOMAIN_NAME] We use functional & tracking cookies…" at bounding box center [733, 368] width 1466 height 791
click at [371, 367] on li "Mandatory" at bounding box center [372, 371] width 135 height 25
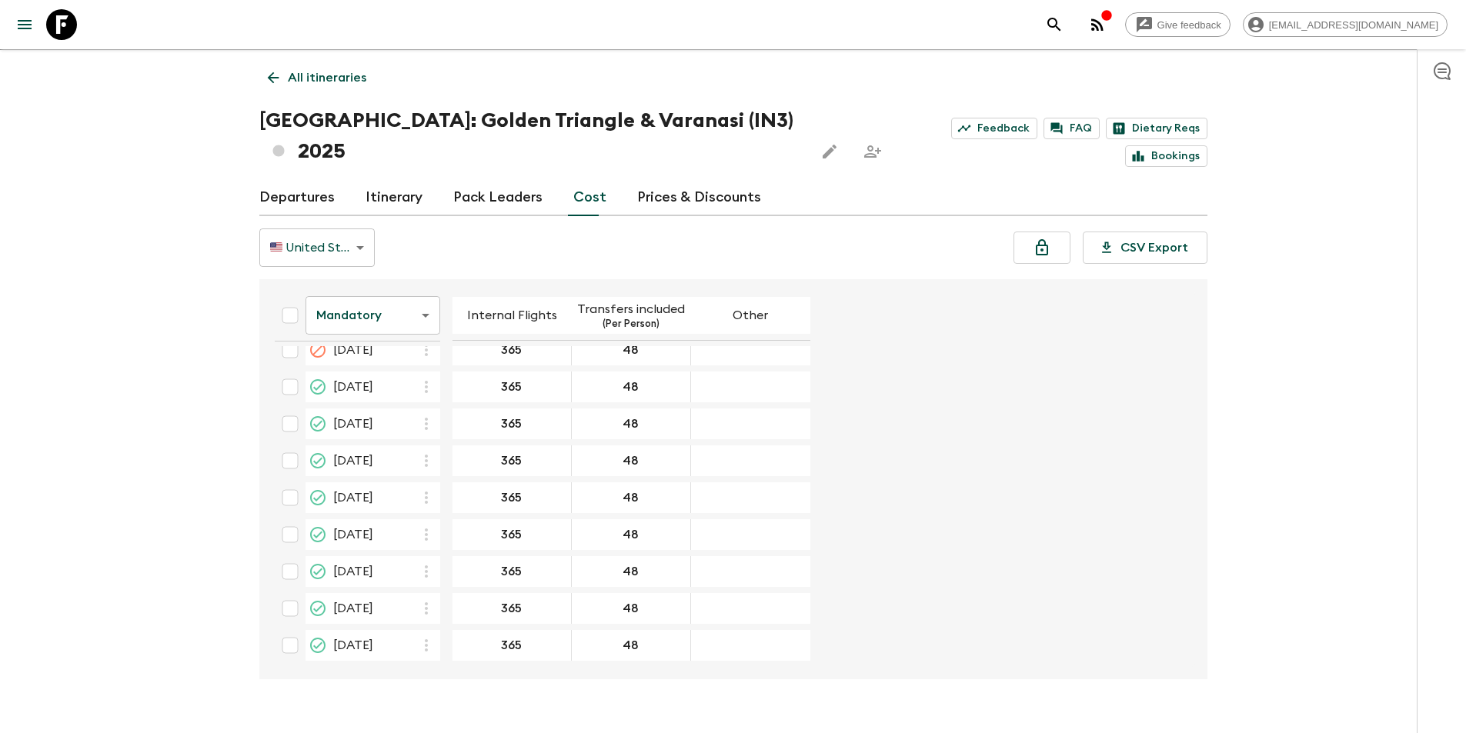
scroll to position [261, 0]
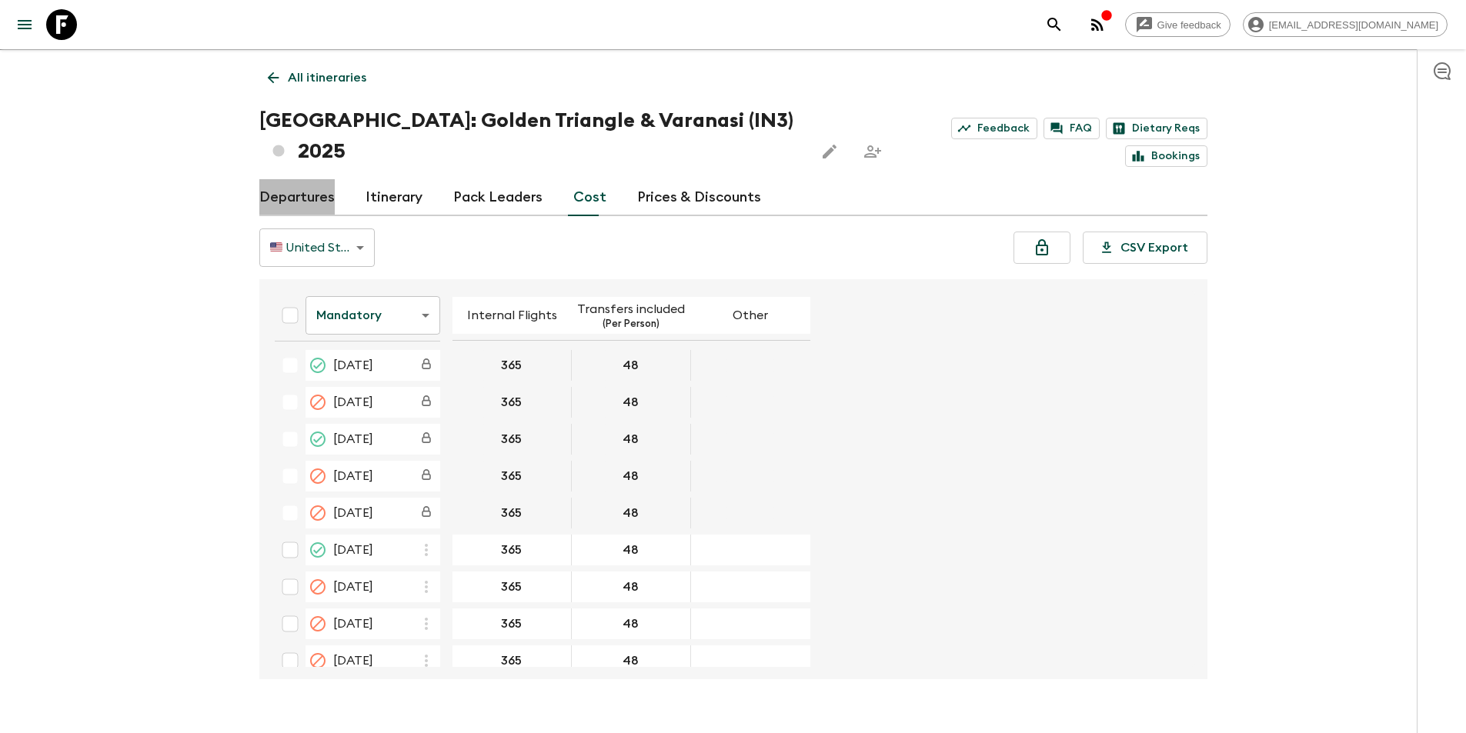
click at [323, 179] on link "Departures" at bounding box center [296, 197] width 75 height 37
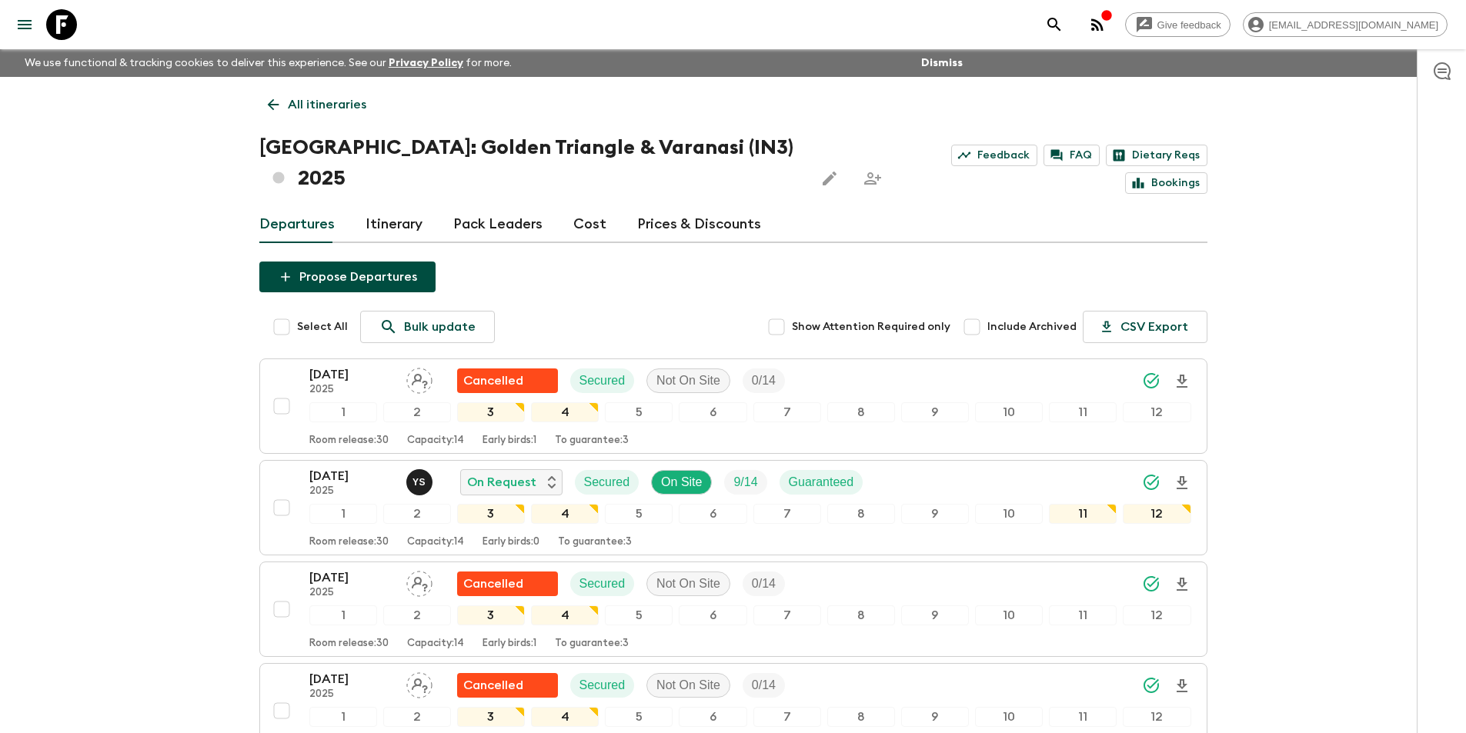
click at [56, 28] on icon at bounding box center [61, 24] width 31 height 31
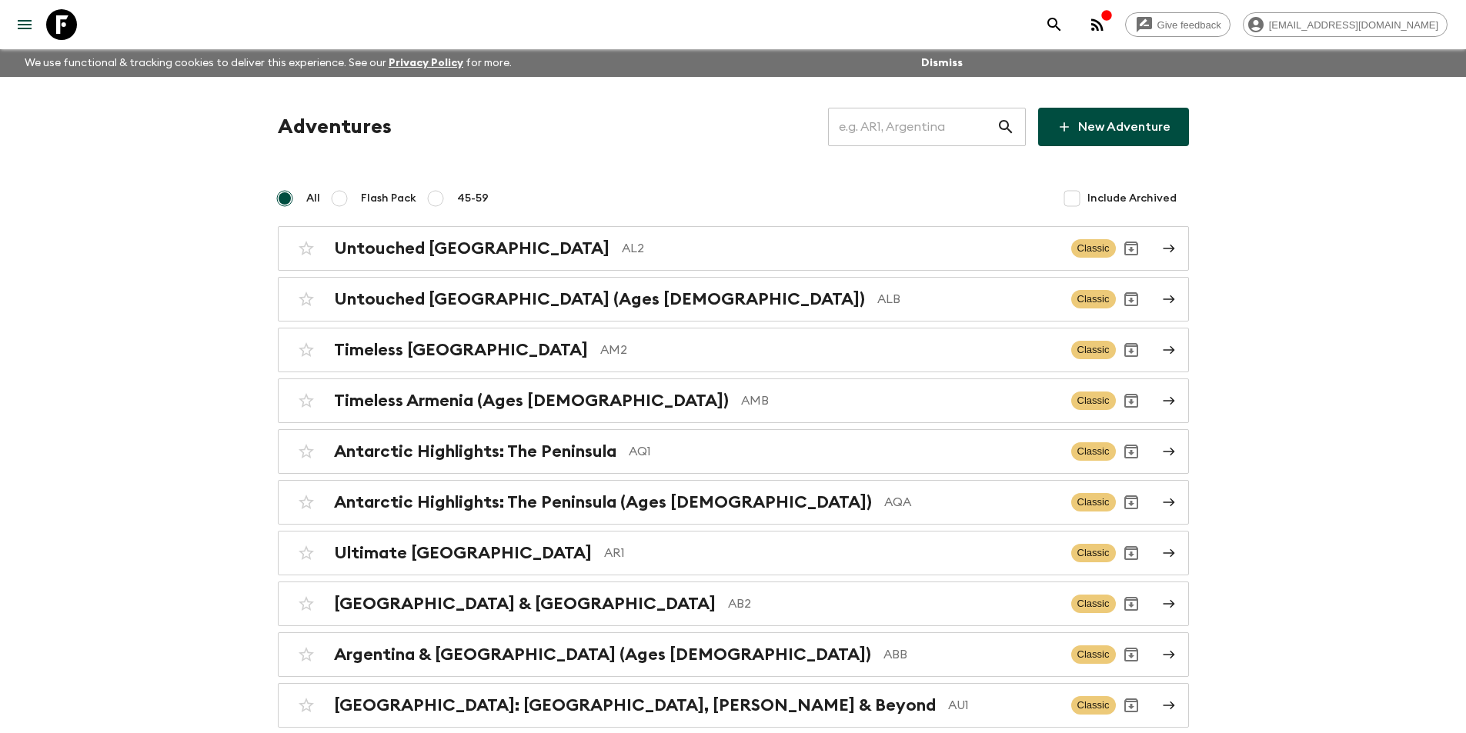
click at [897, 132] on input "text" at bounding box center [912, 126] width 169 height 43
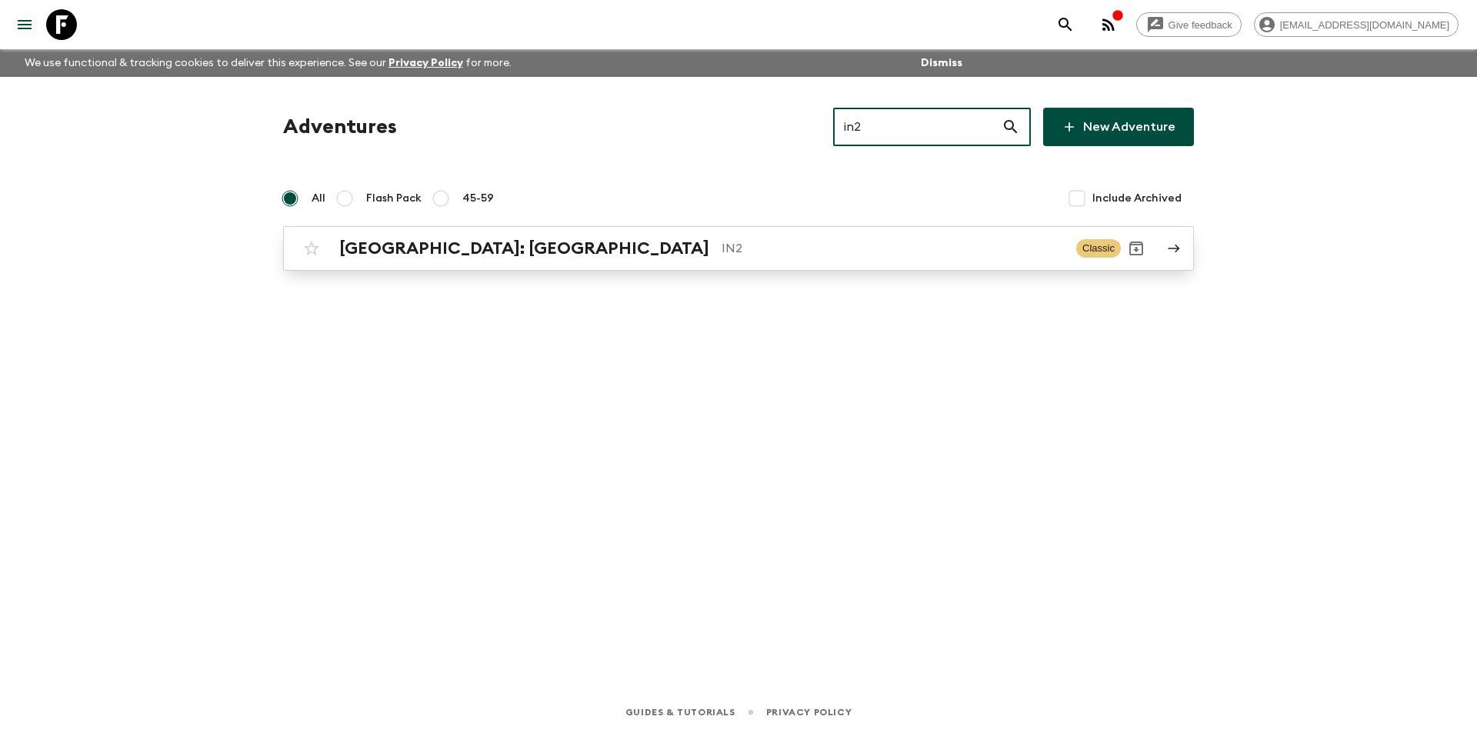
type input "in2"
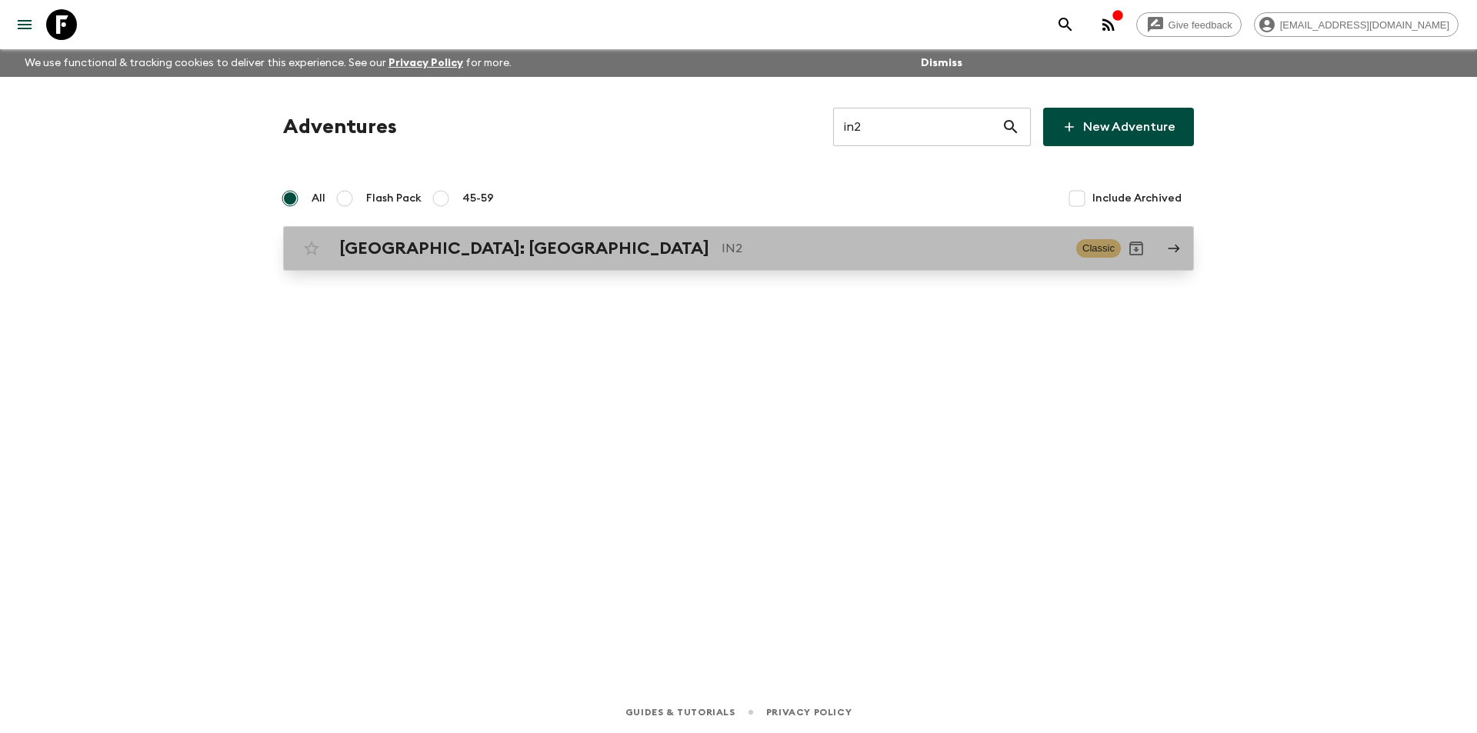
click at [686, 233] on div "[GEOGRAPHIC_DATA]: [GEOGRAPHIC_DATA] IN2 Classic" at bounding box center [708, 248] width 825 height 31
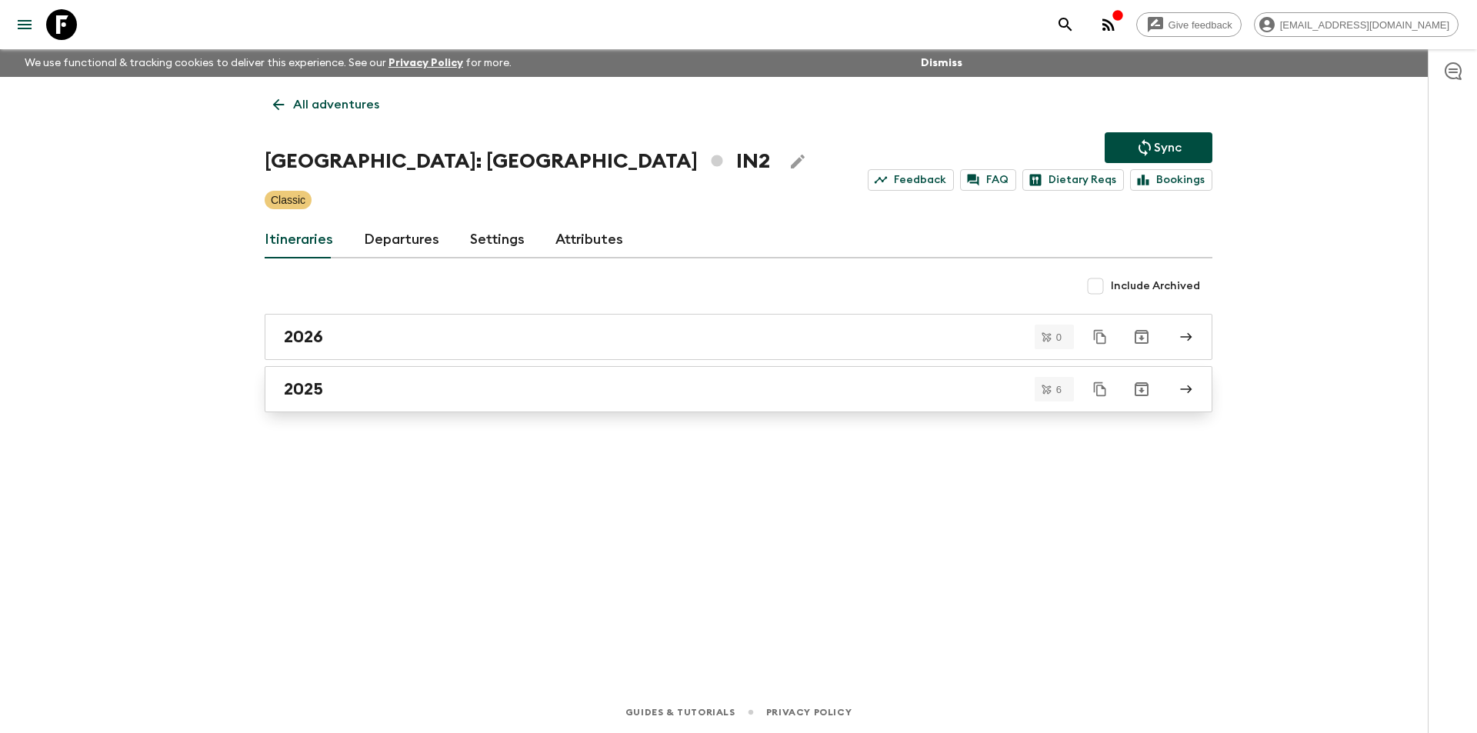
click at [468, 389] on div "2025" at bounding box center [724, 389] width 880 height 20
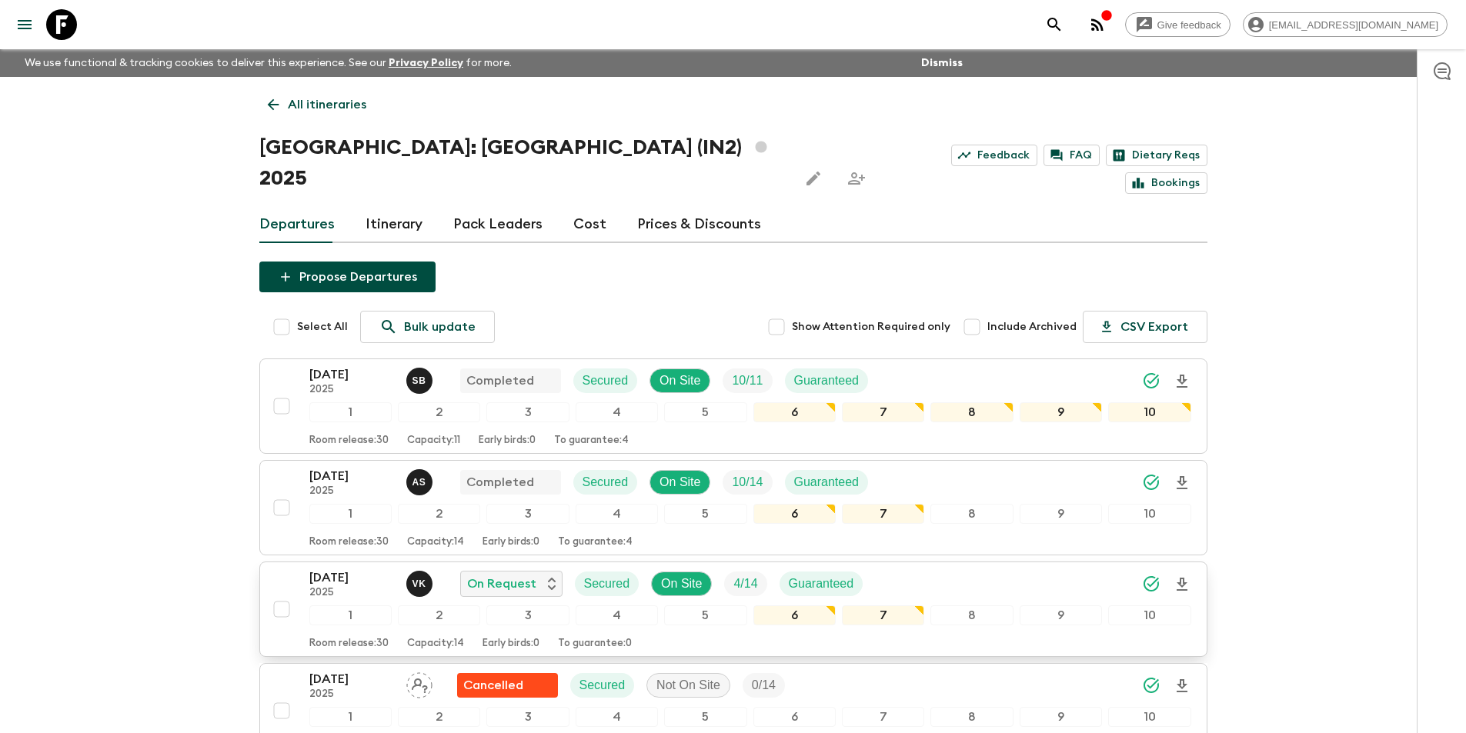
click at [316, 569] on div "[DATE] 2025 V K On Request Secured On Site 4 / 14 Guaranteed 1 2 3 4 5 6 7 8 9 …" at bounding box center [750, 610] width 882 height 82
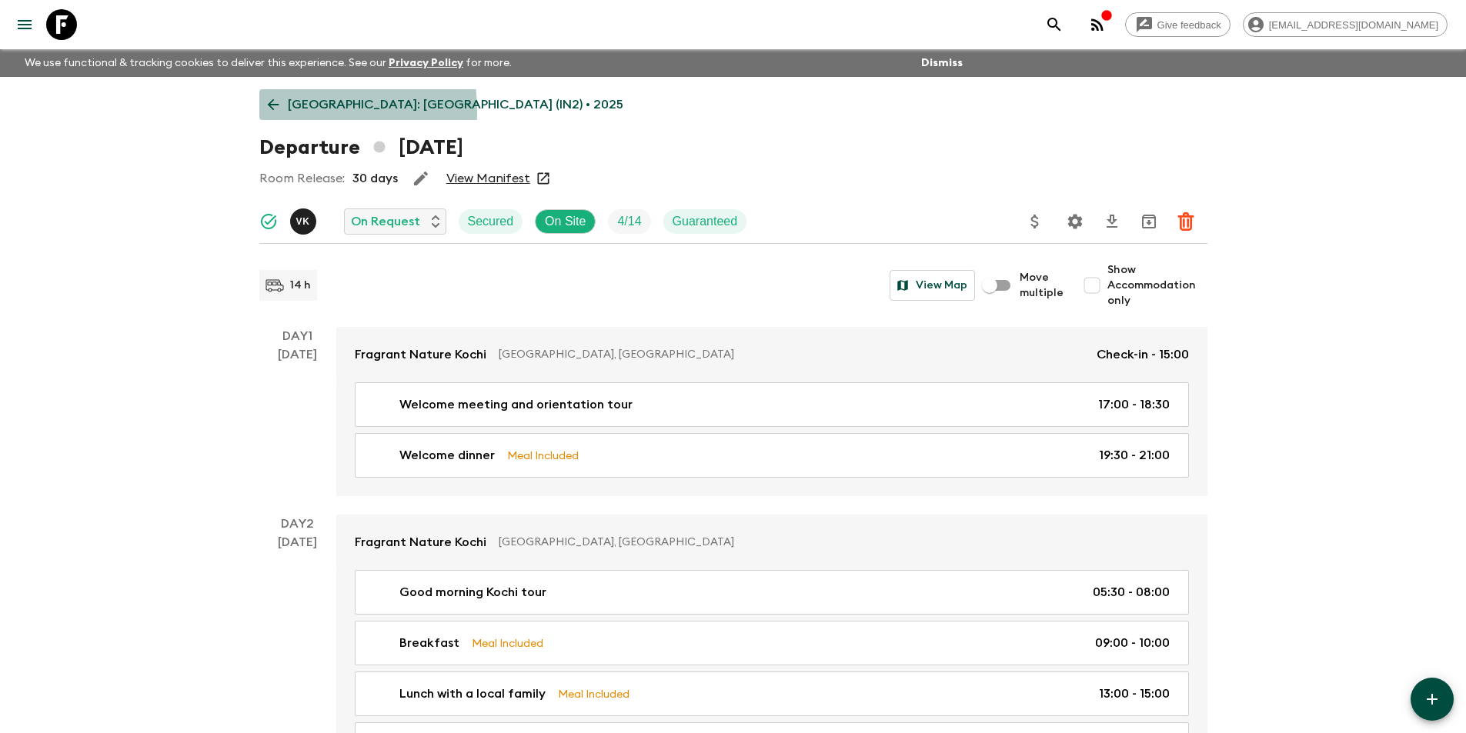
click at [265, 112] on icon at bounding box center [273, 104] width 17 height 17
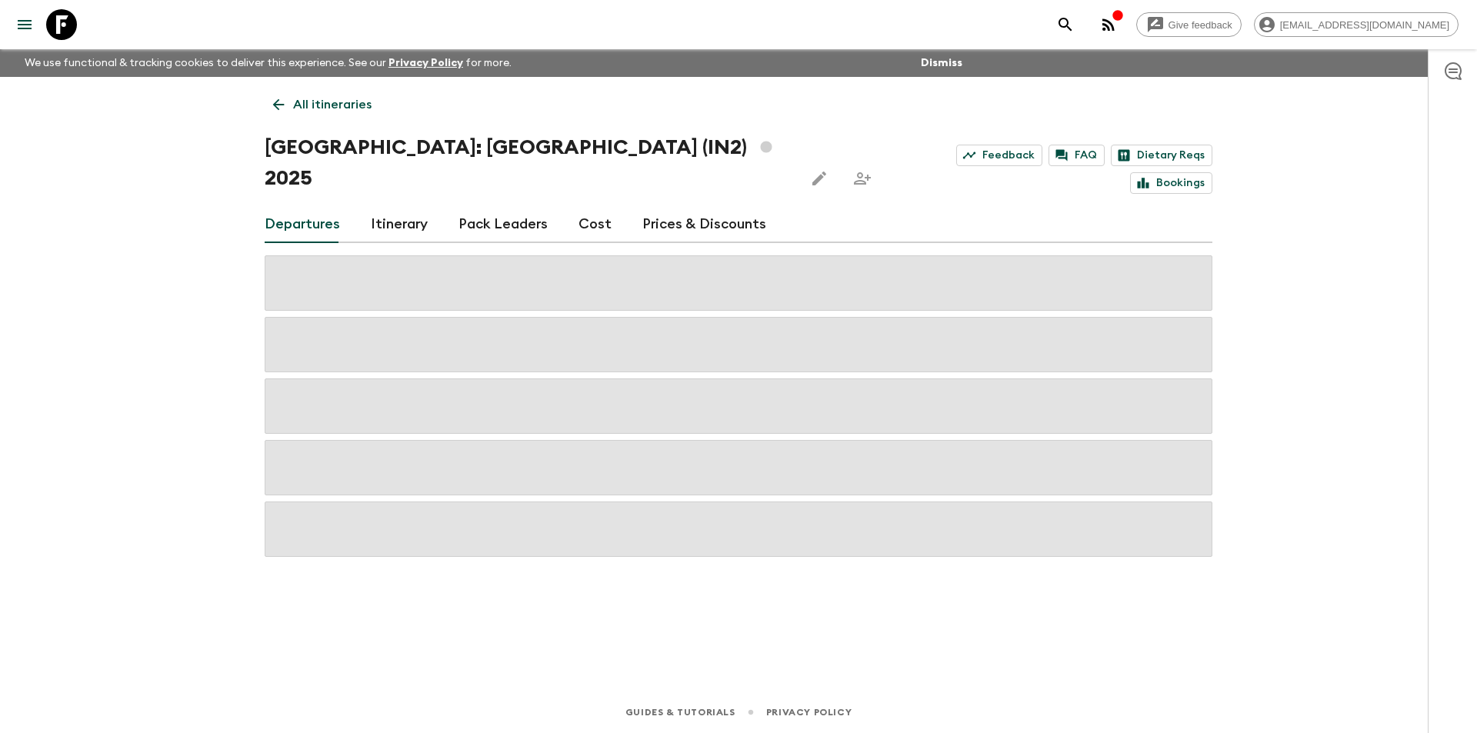
click at [610, 206] on div "Departures Itinerary Pack Leaders Cost Prices & Discounts" at bounding box center [739, 224] width 948 height 37
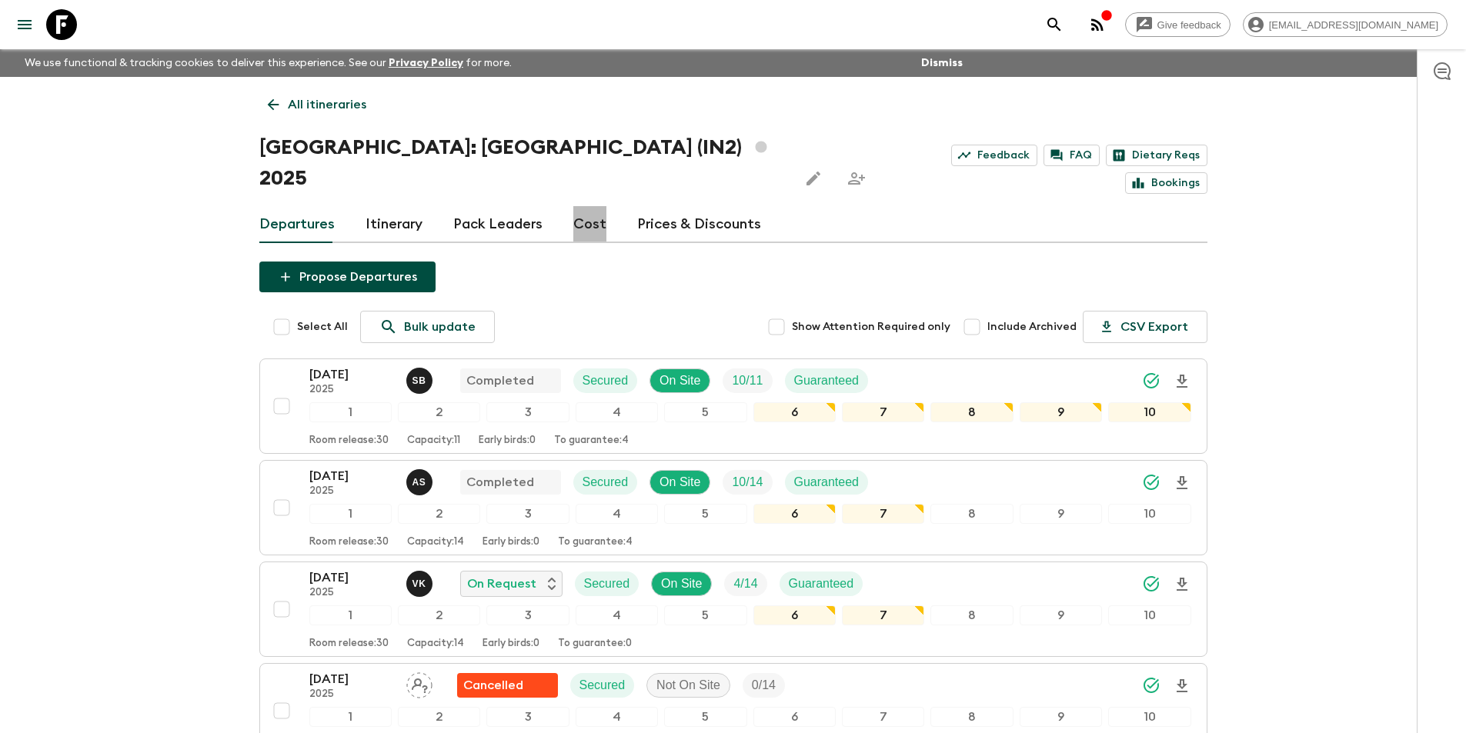
click at [598, 206] on link "Cost" at bounding box center [589, 224] width 33 height 37
